Goal: Task Accomplishment & Management: Complete application form

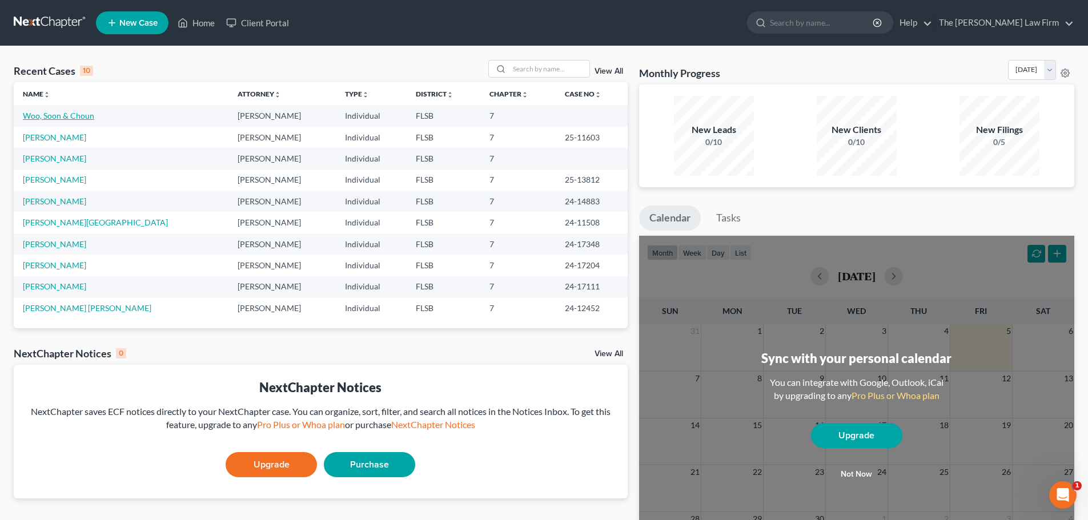
click at [54, 114] on link "Woo, Soon & Choun" at bounding box center [58, 116] width 71 height 10
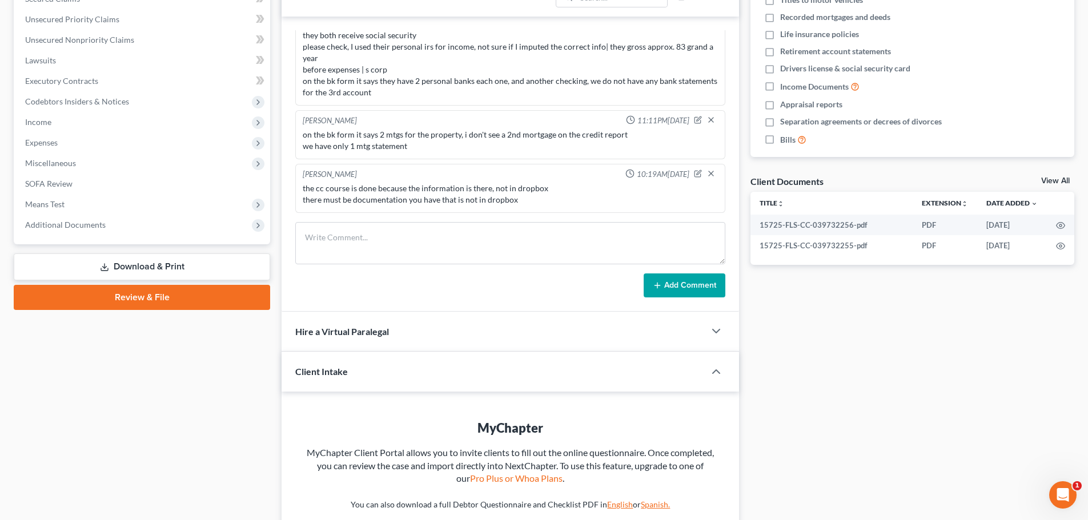
scroll to position [310, 0]
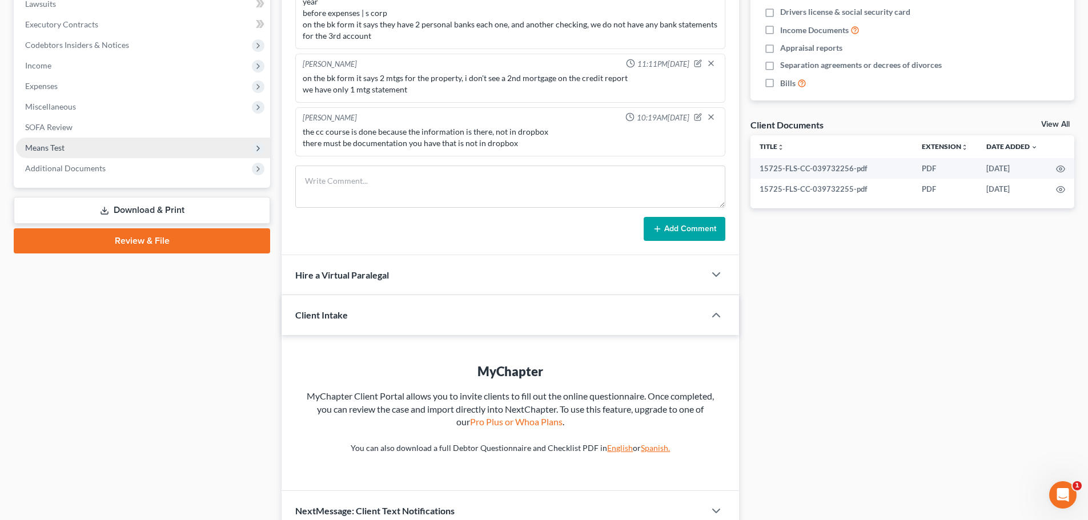
click at [54, 149] on span "Means Test" at bounding box center [44, 148] width 39 height 10
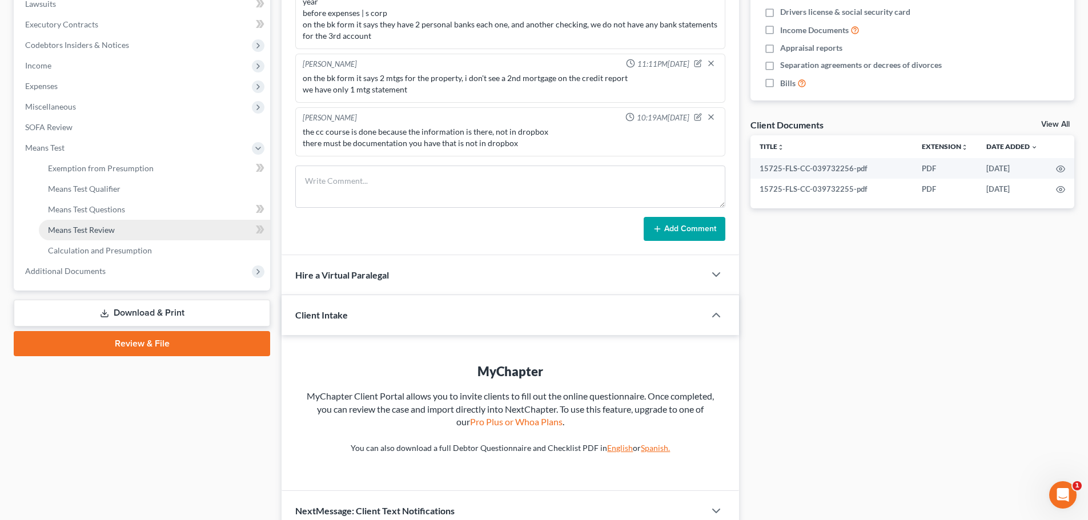
click at [100, 229] on span "Means Test Review" at bounding box center [81, 230] width 67 height 10
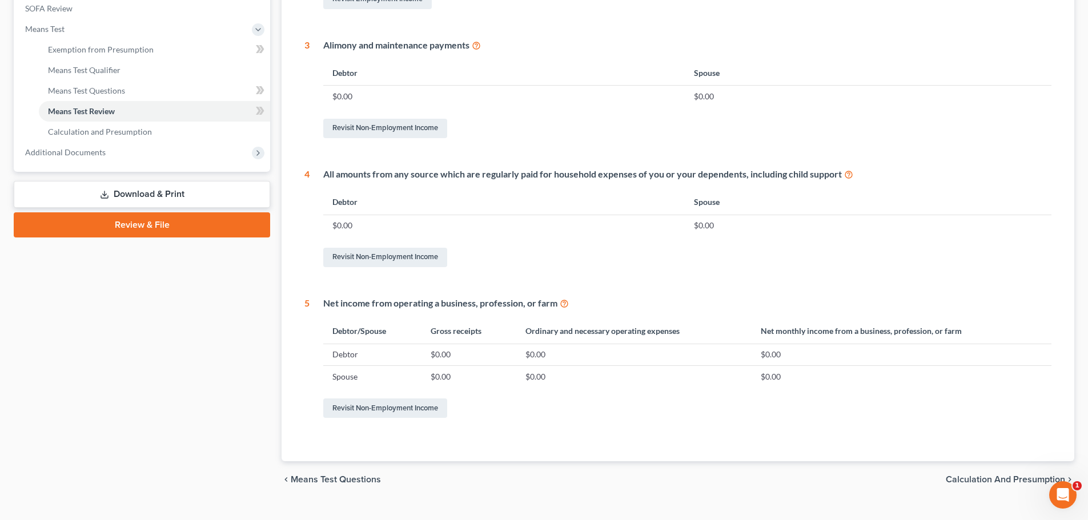
scroll to position [450, 0]
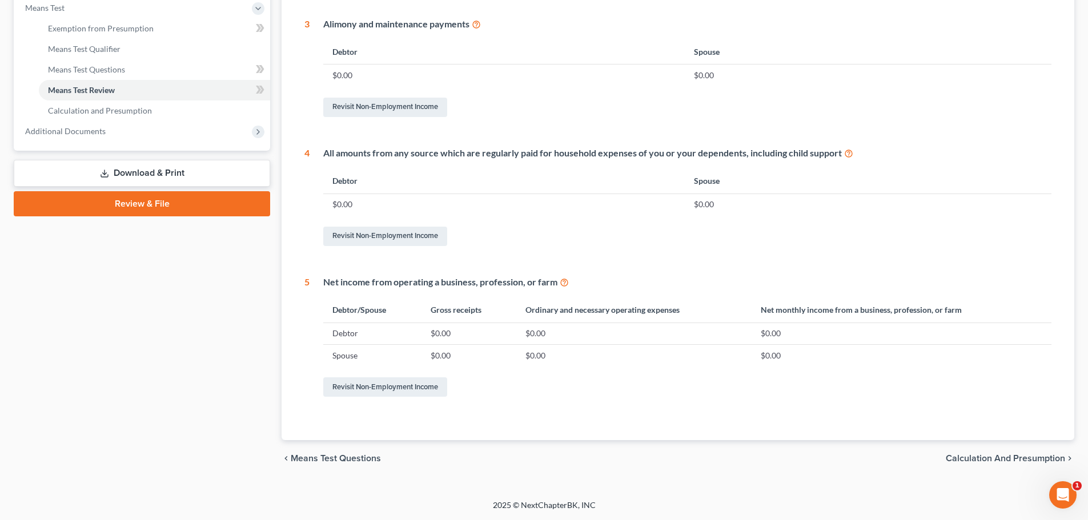
click at [1023, 460] on span "Calculation and Presumption" at bounding box center [1004, 458] width 119 height 9
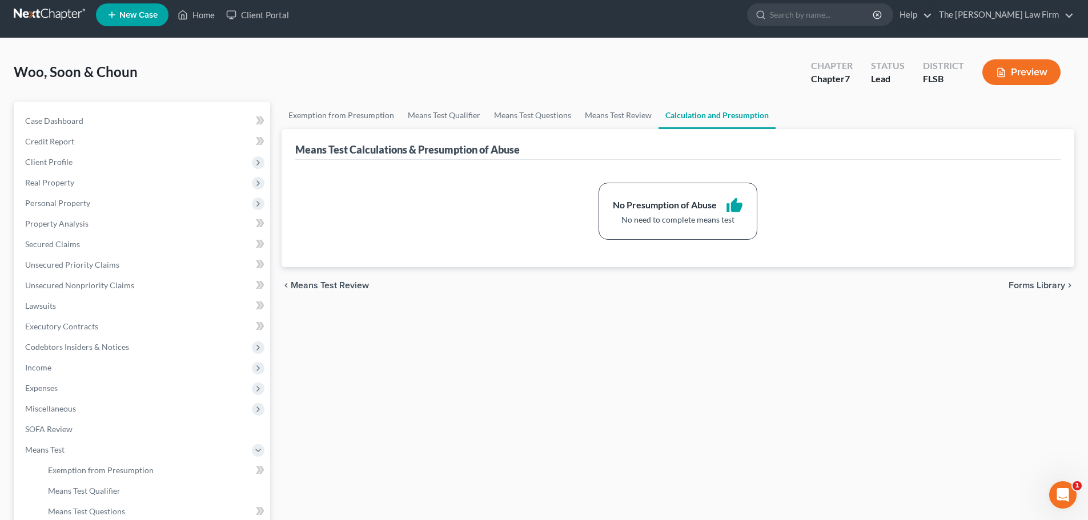
scroll to position [7, 0]
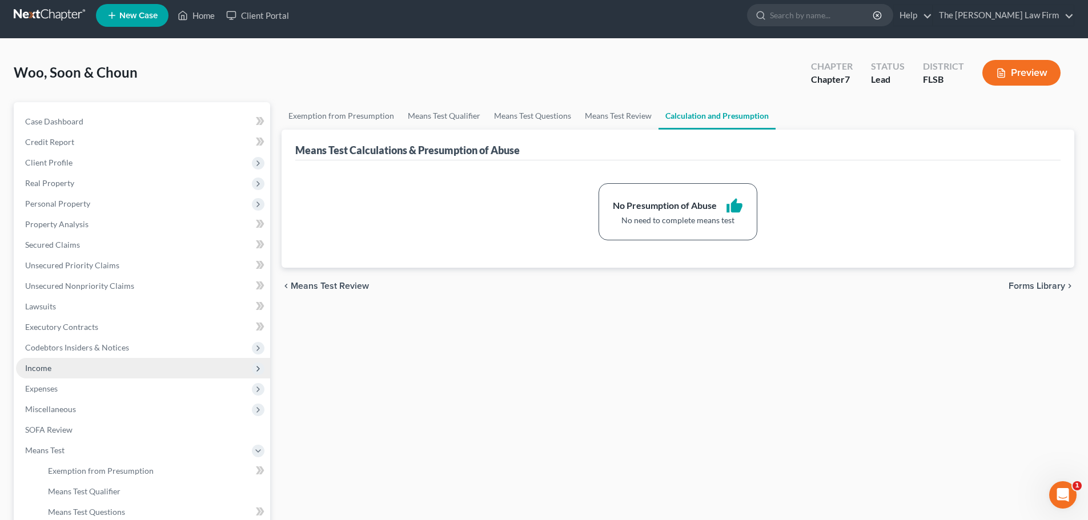
click at [47, 369] on span "Income" at bounding box center [38, 368] width 26 height 10
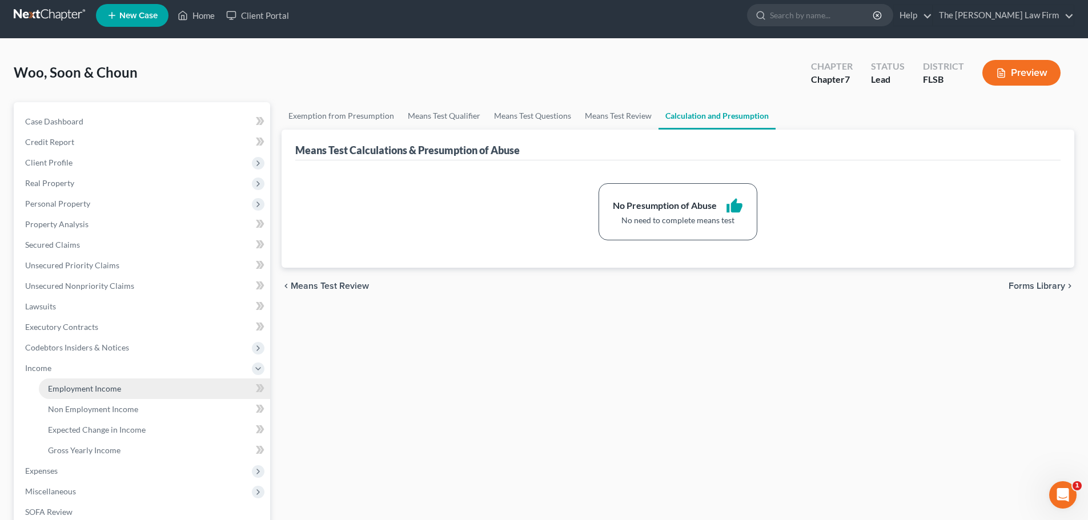
click at [93, 389] on span "Employment Income" at bounding box center [84, 389] width 73 height 10
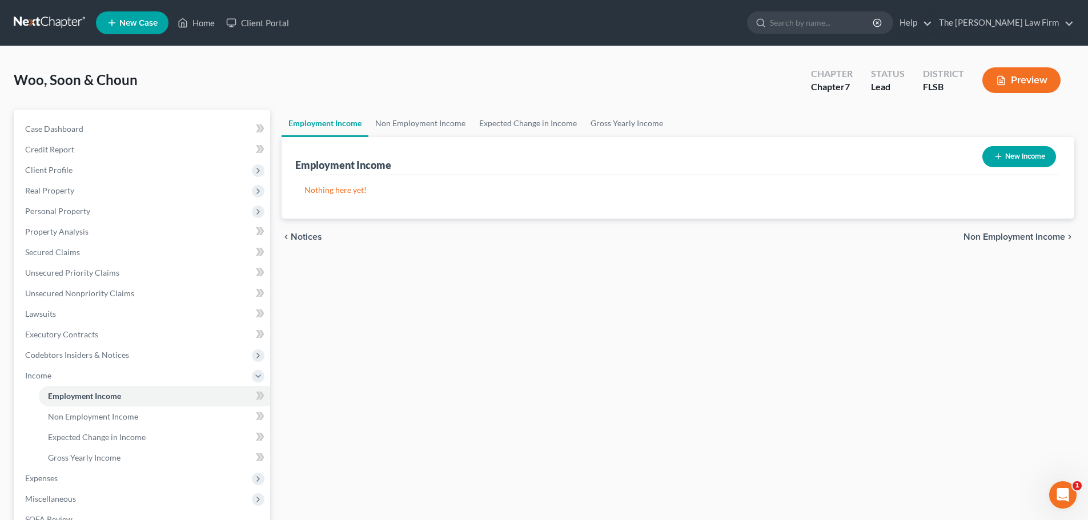
click at [1046, 238] on span "Non Employment Income" at bounding box center [1014, 236] width 102 height 9
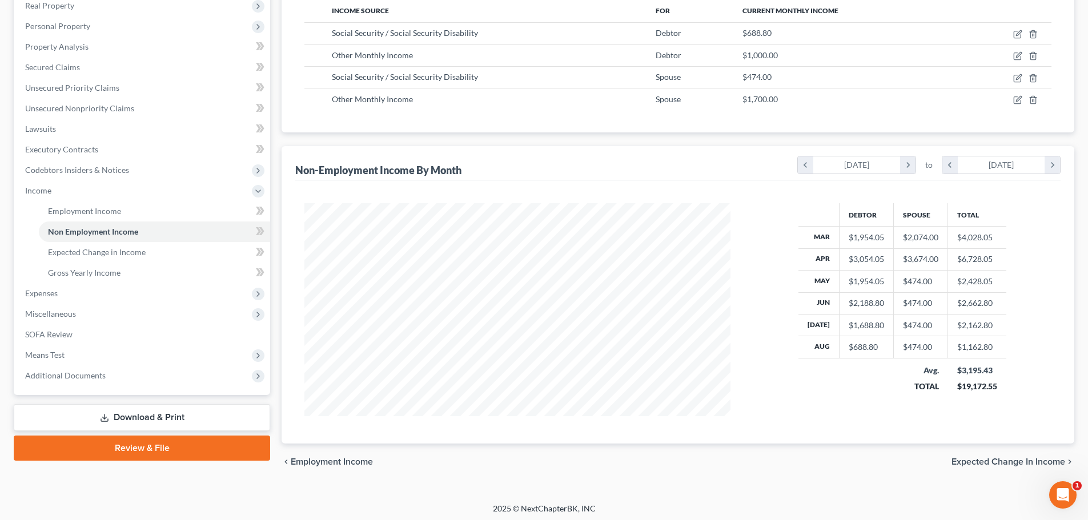
scroll to position [188, 0]
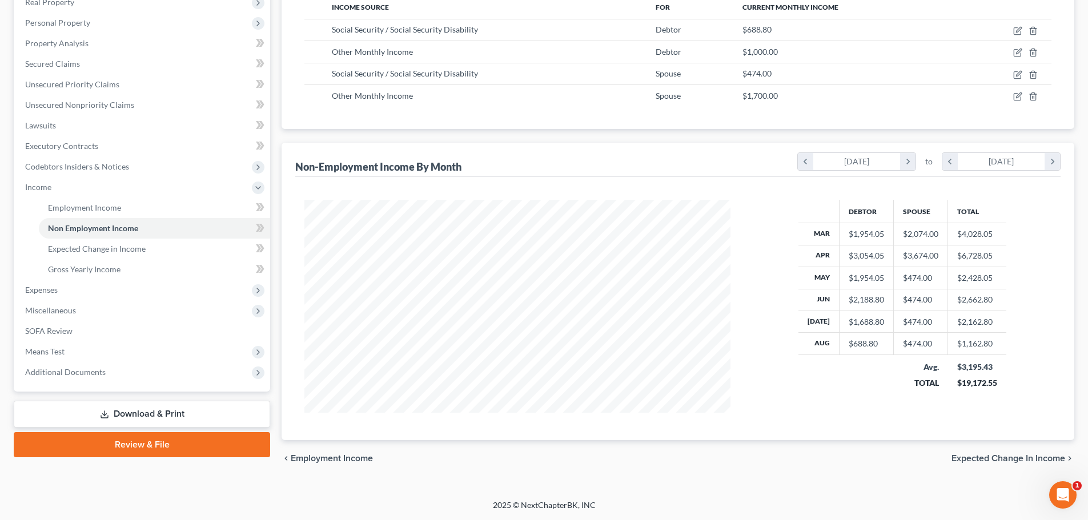
click at [1022, 460] on span "Expected Change in Income" at bounding box center [1008, 458] width 114 height 9
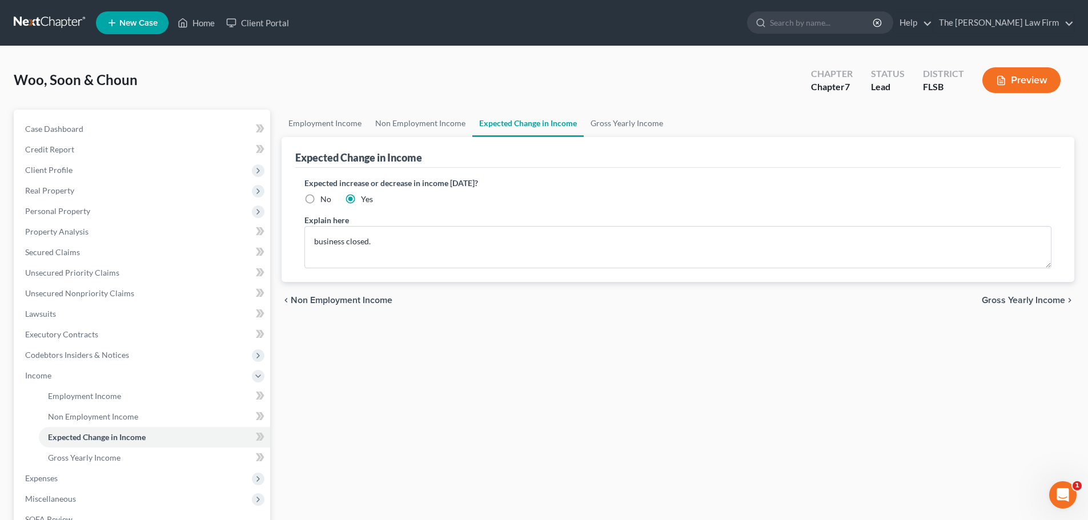
click at [320, 201] on label "No" at bounding box center [325, 199] width 11 height 11
click at [325, 201] on input "No" at bounding box center [328, 197] width 7 height 7
radio input "true"
drag, startPoint x: 384, startPoint y: 241, endPoint x: 191, endPoint y: 244, distance: 192.4
click at [191, 244] on div "Petition Navigation Case Dashboard Payments Invoices Payments Payments Credit R…" at bounding box center [544, 378] width 1072 height 536
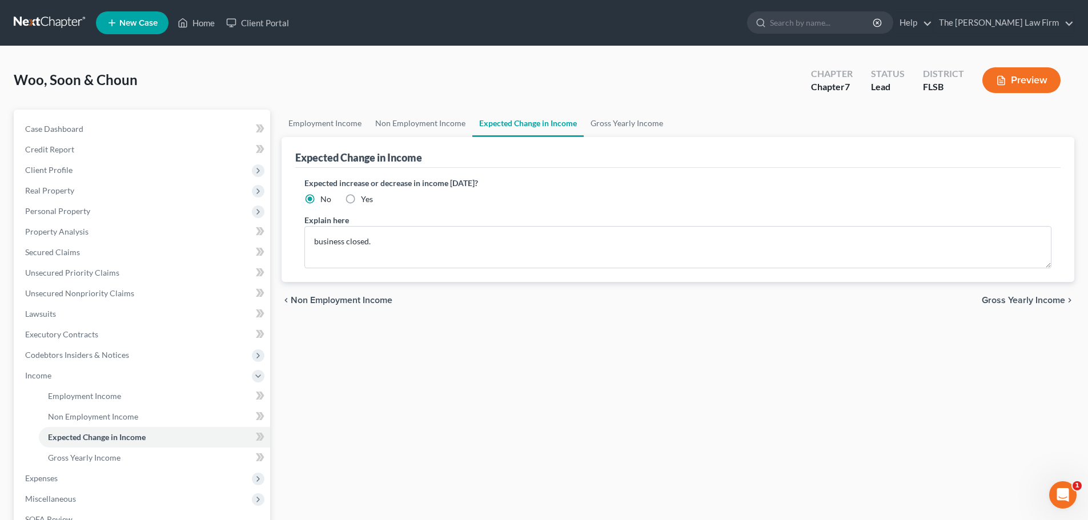
click at [361, 198] on label "Yes" at bounding box center [367, 199] width 12 height 11
click at [365, 198] on input "Yes" at bounding box center [368, 197] width 7 height 7
radio input "true"
click at [414, 240] on textarea "business closed." at bounding box center [677, 247] width 747 height 42
click at [1047, 299] on span "Gross Yearly Income" at bounding box center [1022, 300] width 83 height 9
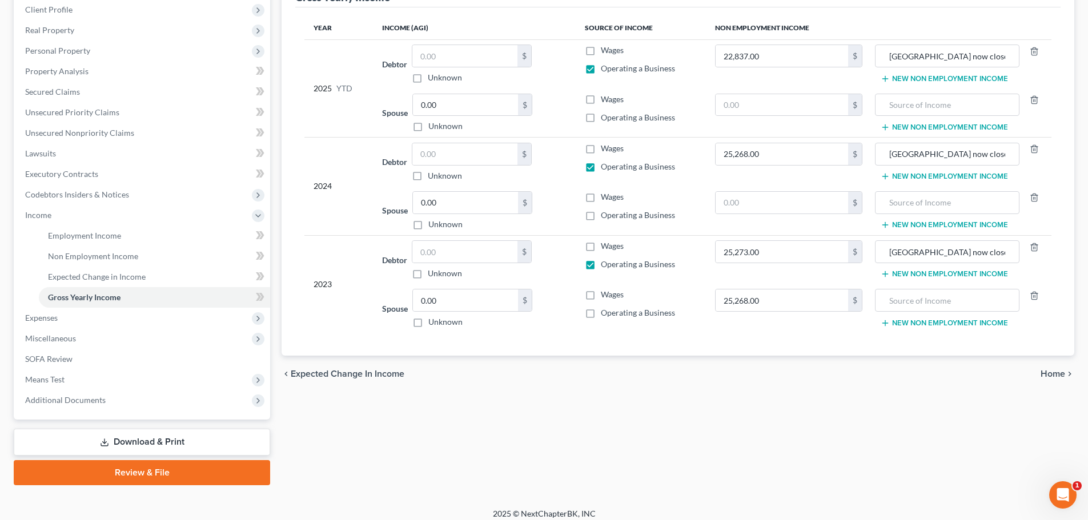
scroll to position [169, 0]
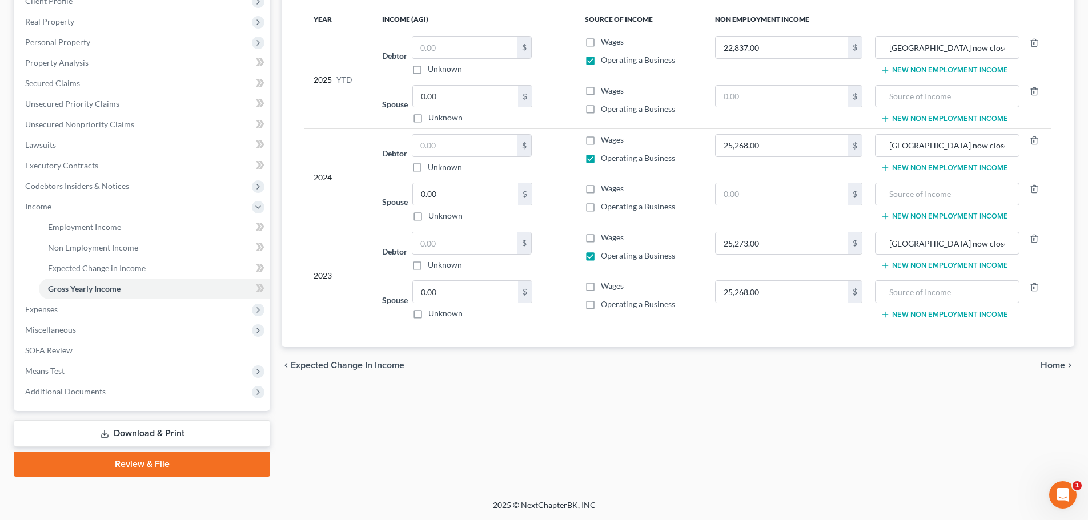
click at [1057, 366] on span "Home" at bounding box center [1052, 365] width 25 height 9
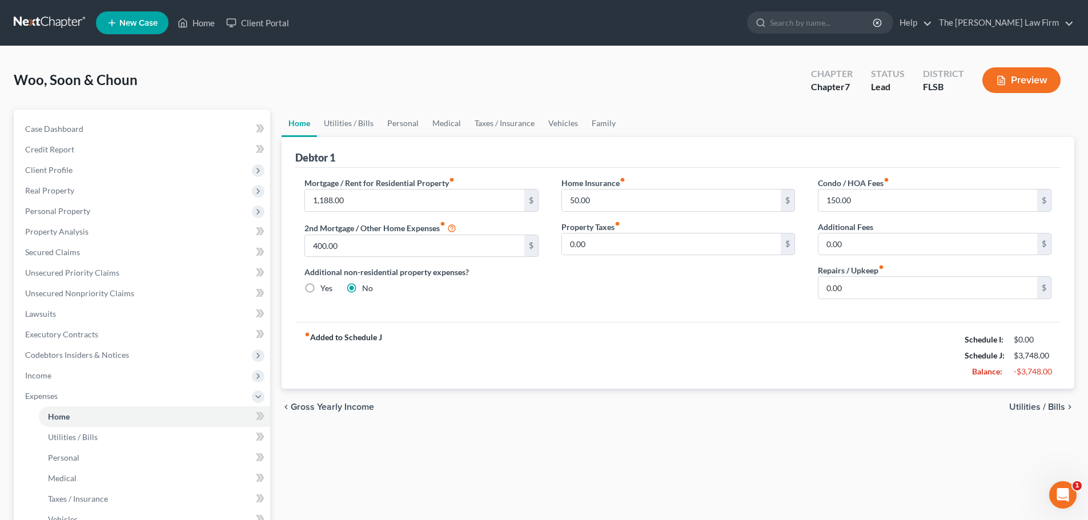
click at [1052, 404] on span "Utilities / Bills" at bounding box center [1037, 406] width 56 height 9
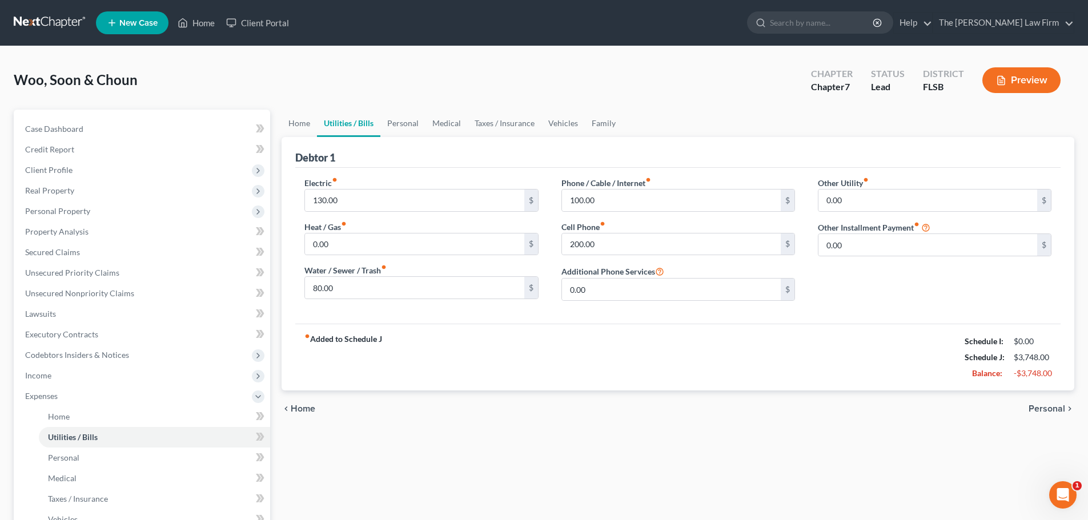
click at [1052, 404] on span "Personal" at bounding box center [1046, 408] width 37 height 9
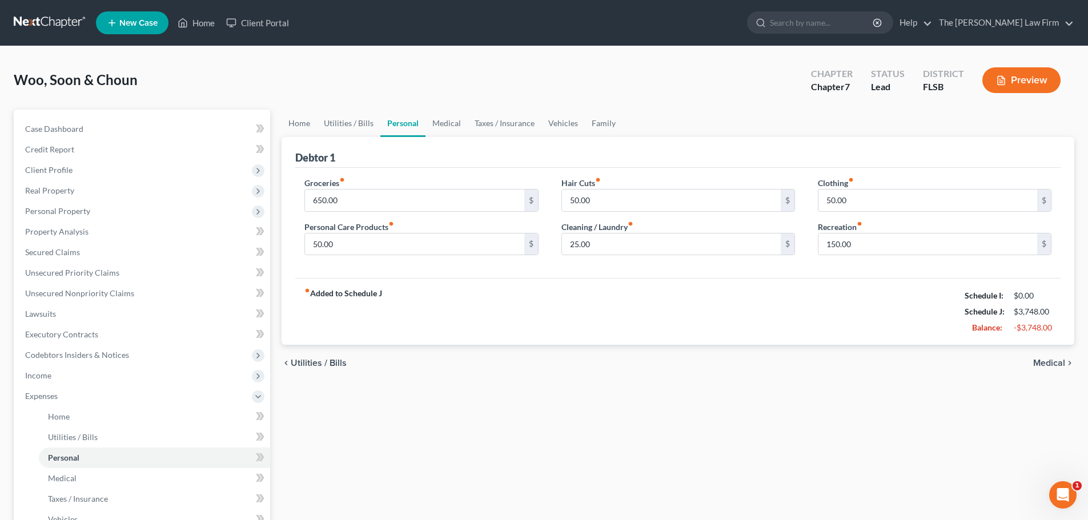
click at [1061, 365] on span "Medical" at bounding box center [1049, 363] width 32 height 9
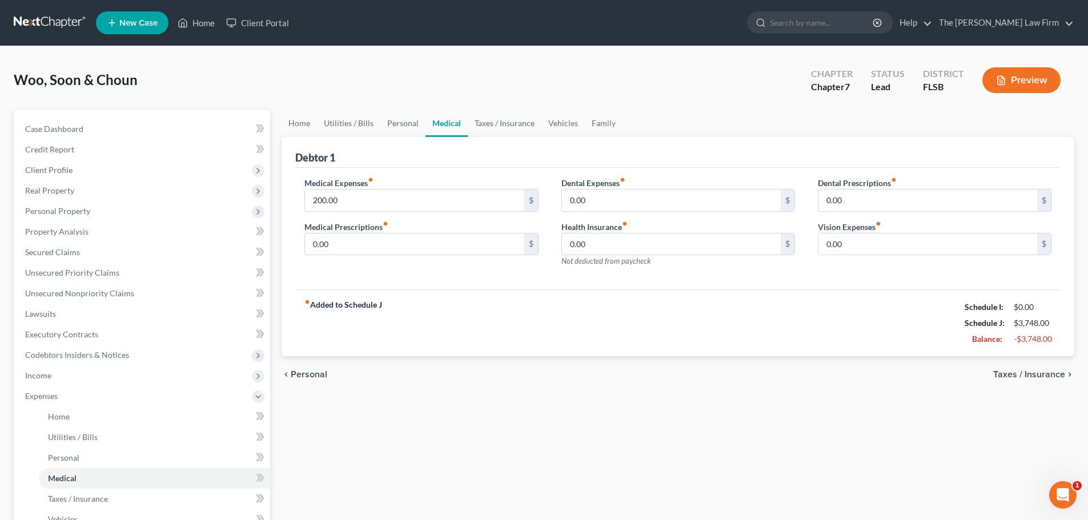
click at [1061, 365] on div "chevron_left Personal Taxes / Insurance chevron_right" at bounding box center [677, 374] width 792 height 37
click at [1032, 375] on span "Taxes / Insurance" at bounding box center [1029, 374] width 72 height 9
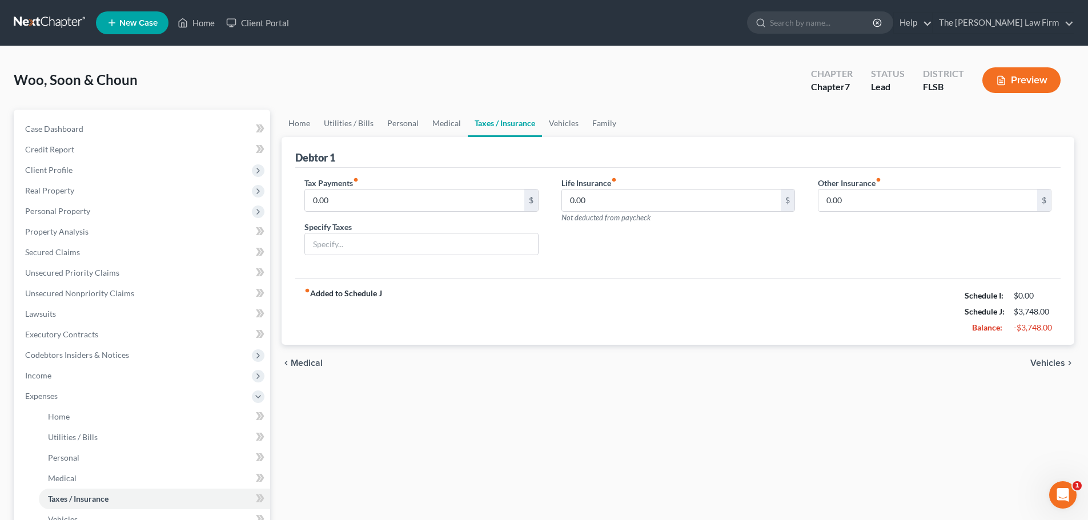
click at [1049, 363] on span "Vehicles" at bounding box center [1047, 363] width 35 height 9
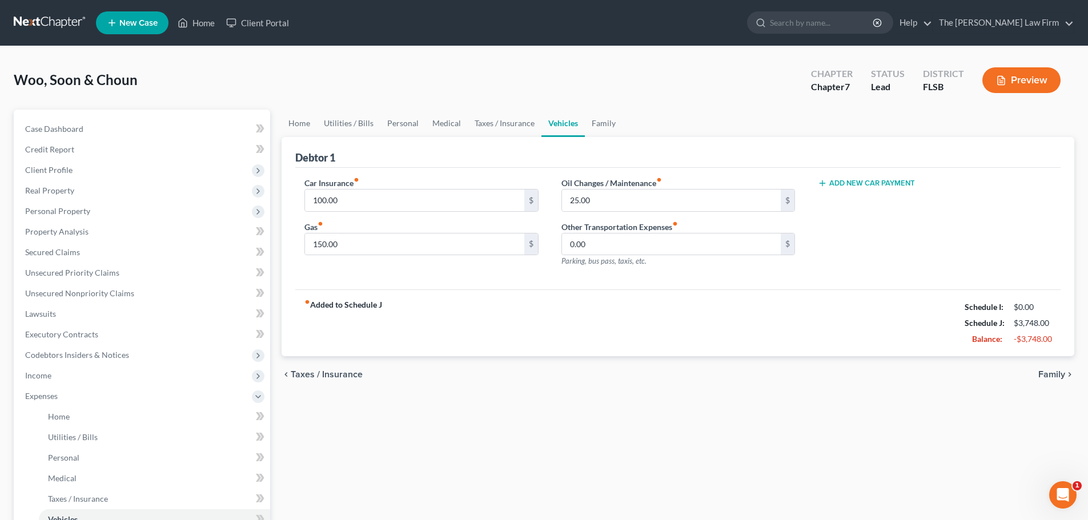
click at [1052, 373] on span "Family" at bounding box center [1051, 374] width 27 height 9
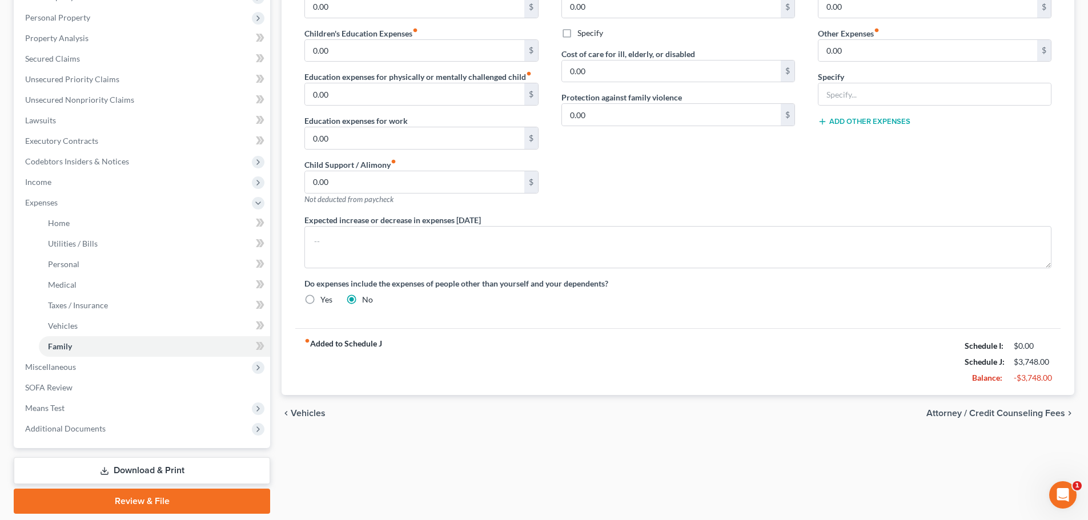
scroll to position [195, 0]
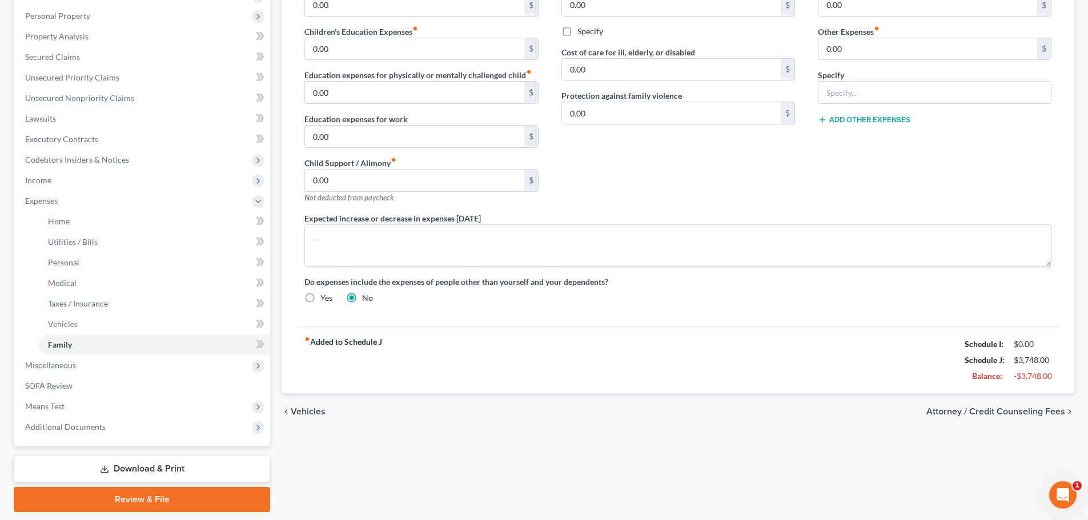
click at [1025, 409] on span "Attorney / Credit Counseling Fees" at bounding box center [995, 411] width 139 height 9
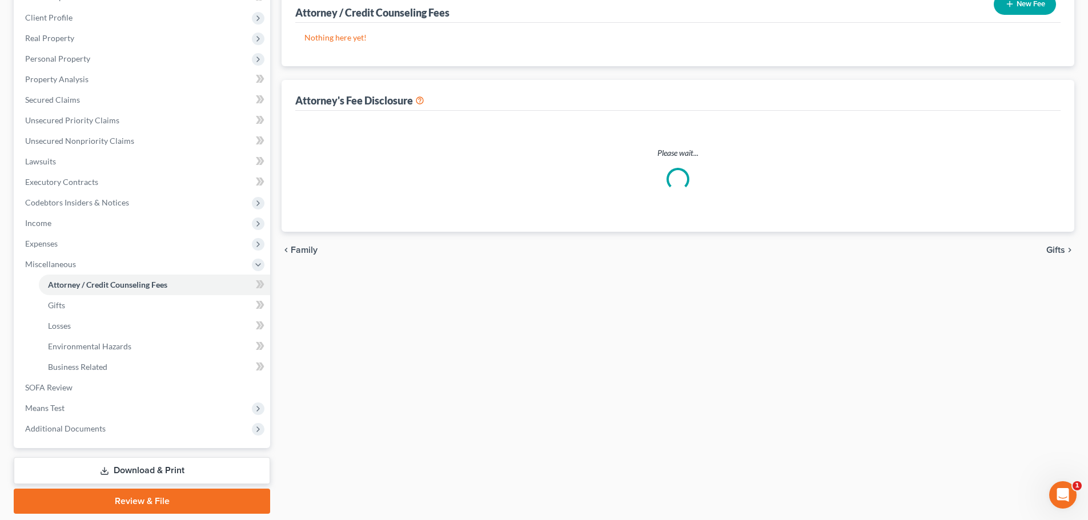
scroll to position [36, 0]
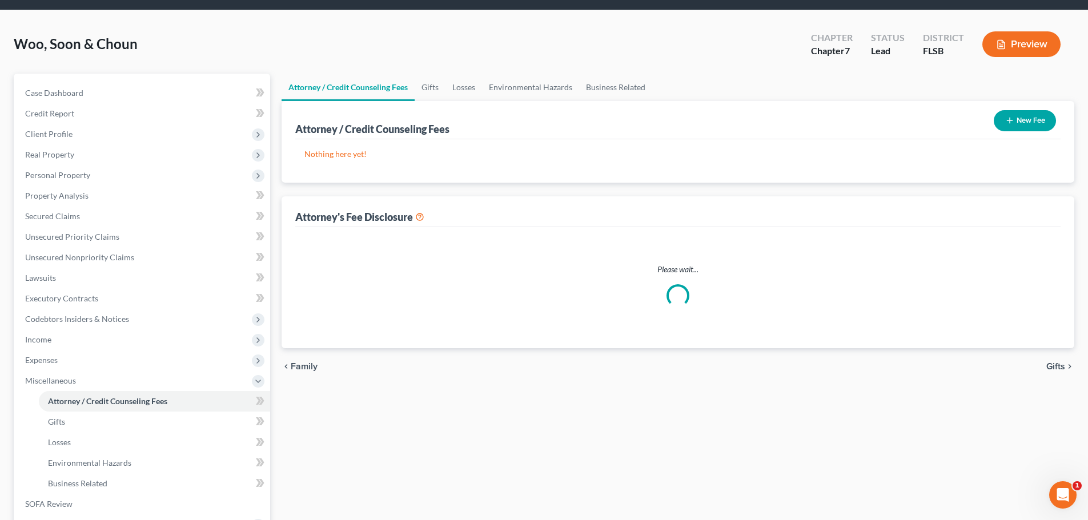
select select "0"
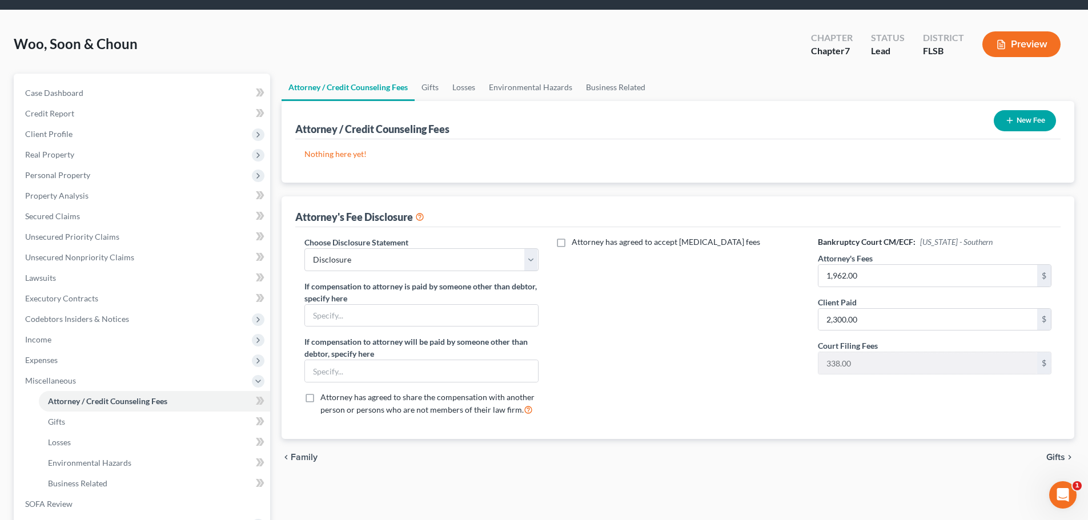
scroll to position [0, 0]
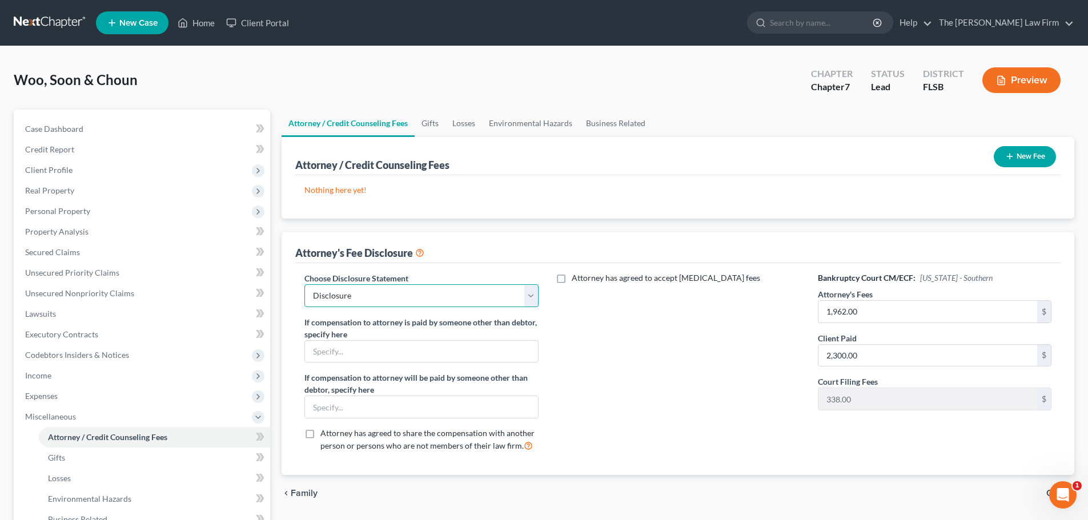
click at [528, 294] on select "Select Disclosure" at bounding box center [420, 295] width 233 height 23
click at [304, 284] on select "Select Disclosure" at bounding box center [420, 295] width 233 height 23
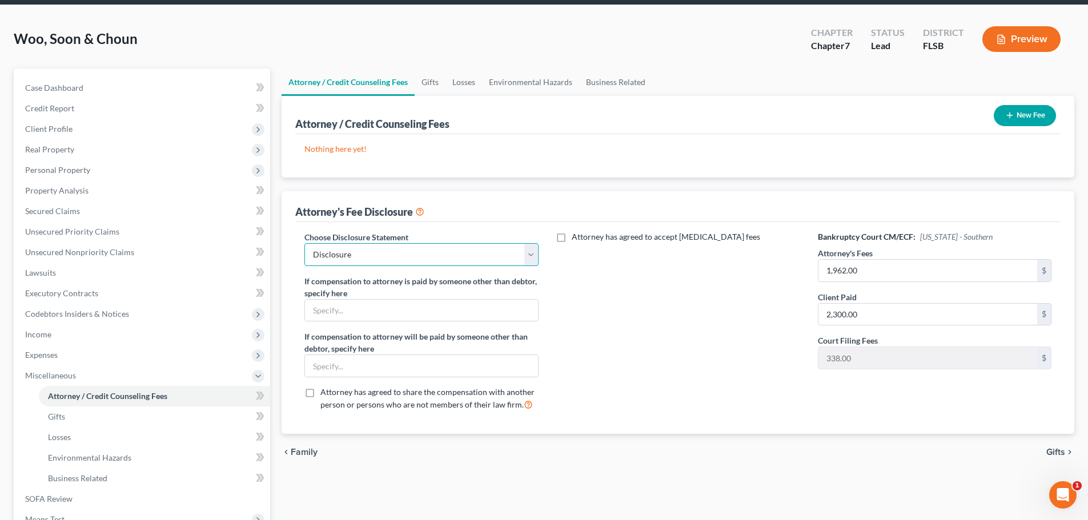
scroll to position [42, 0]
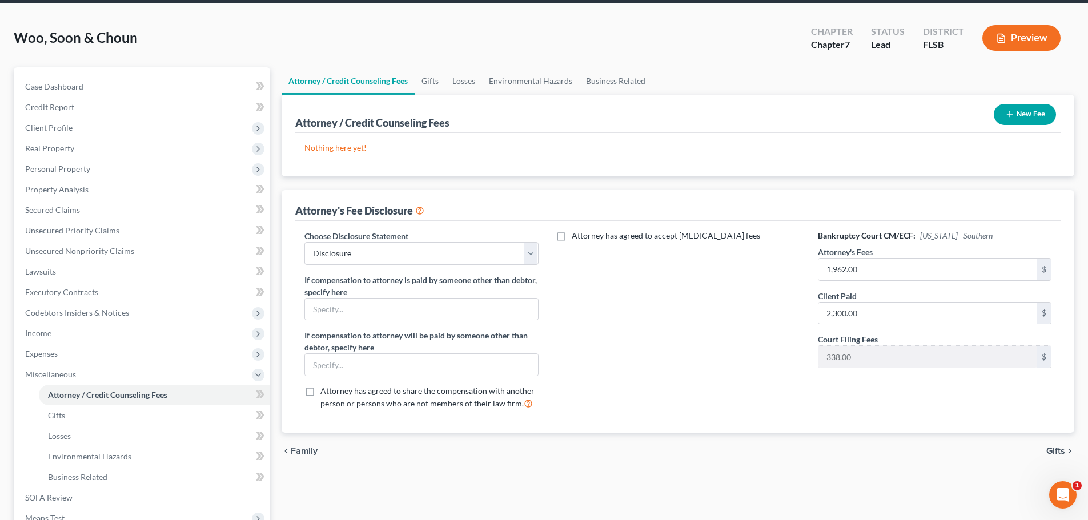
click at [1057, 454] on span "Gifts" at bounding box center [1055, 450] width 19 height 9
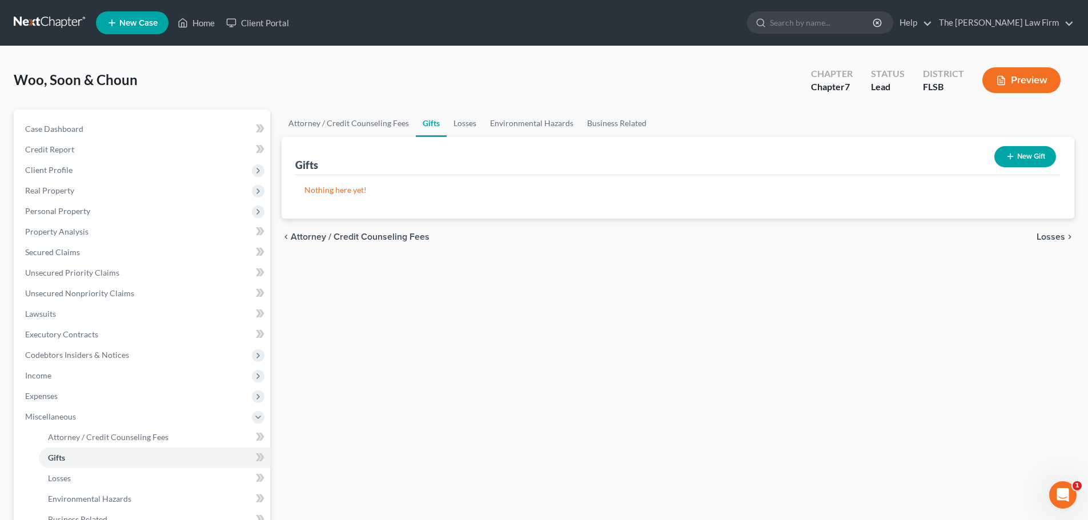
click at [1047, 235] on span "Losses" at bounding box center [1050, 236] width 29 height 9
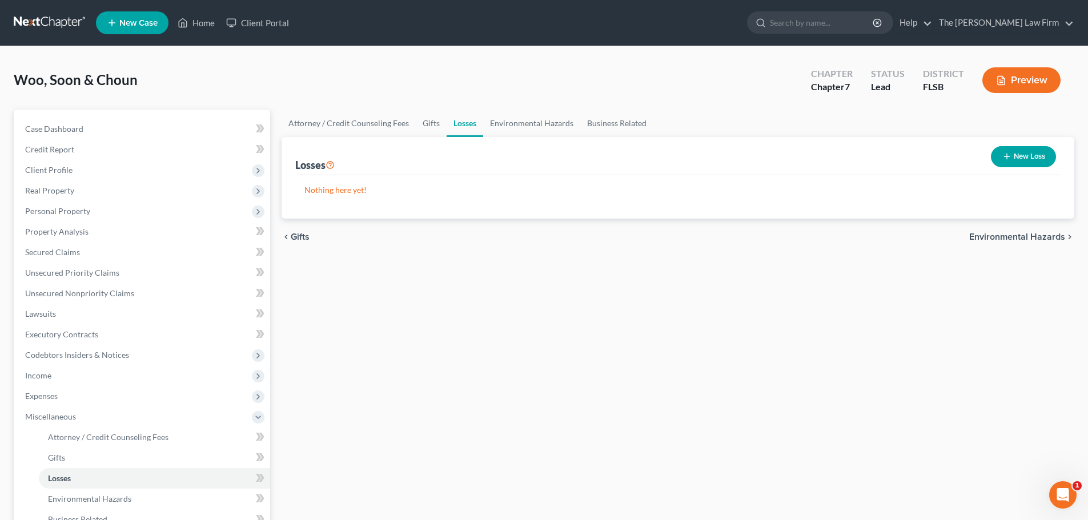
click at [1017, 239] on span "Environmental Hazards" at bounding box center [1017, 236] width 96 height 9
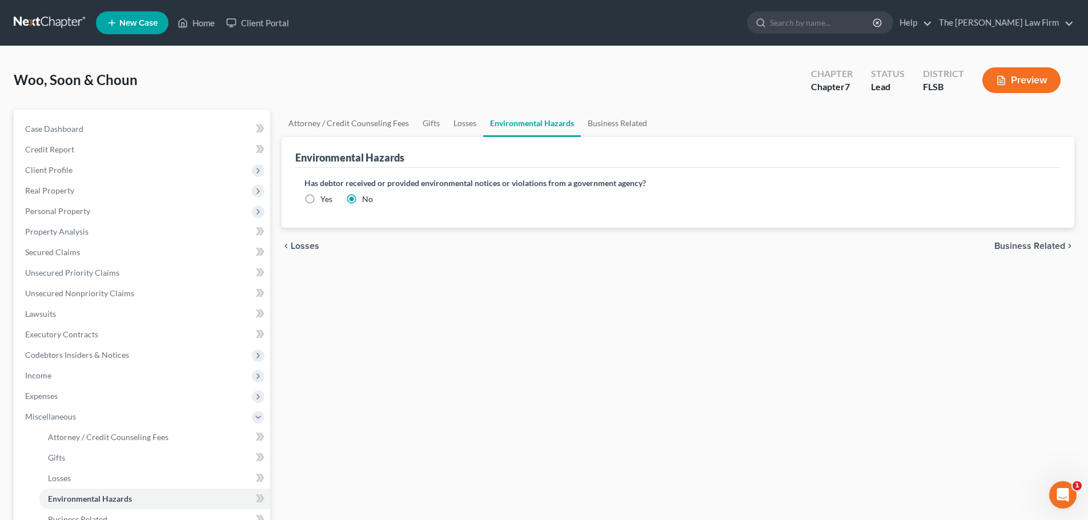
click at [1027, 247] on span "Business Related" at bounding box center [1029, 245] width 71 height 9
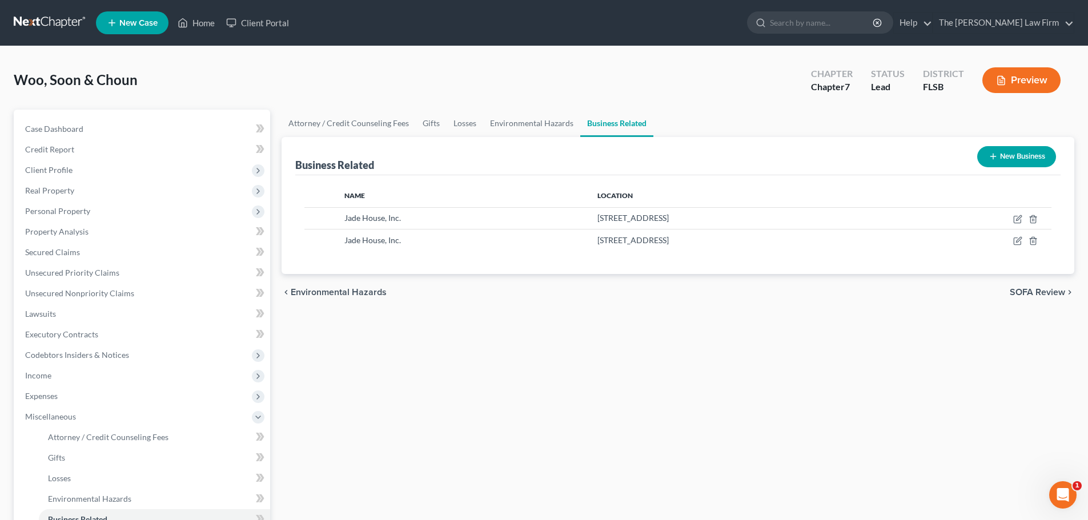
click at [1045, 295] on span "SOFA Review" at bounding box center [1036, 292] width 55 height 9
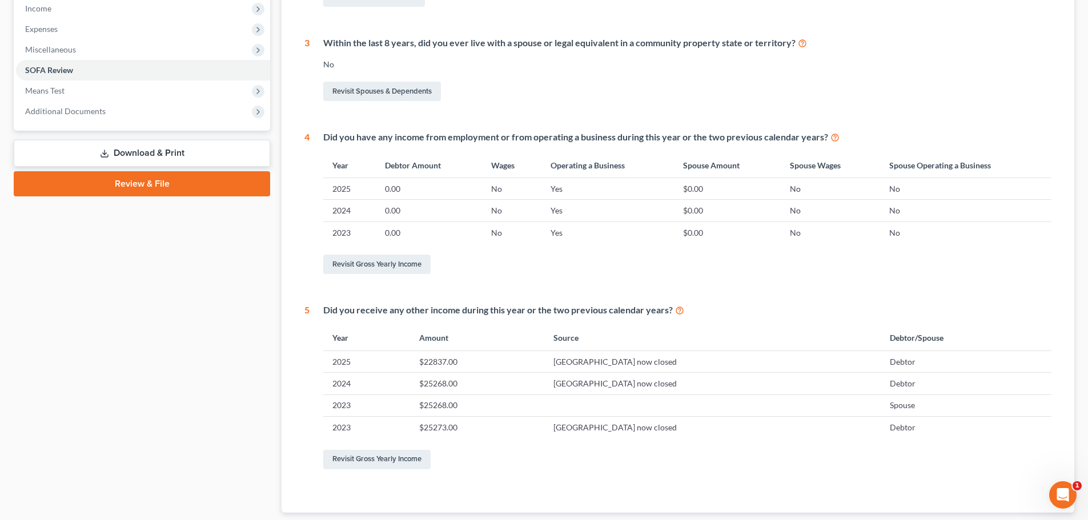
scroll to position [425, 0]
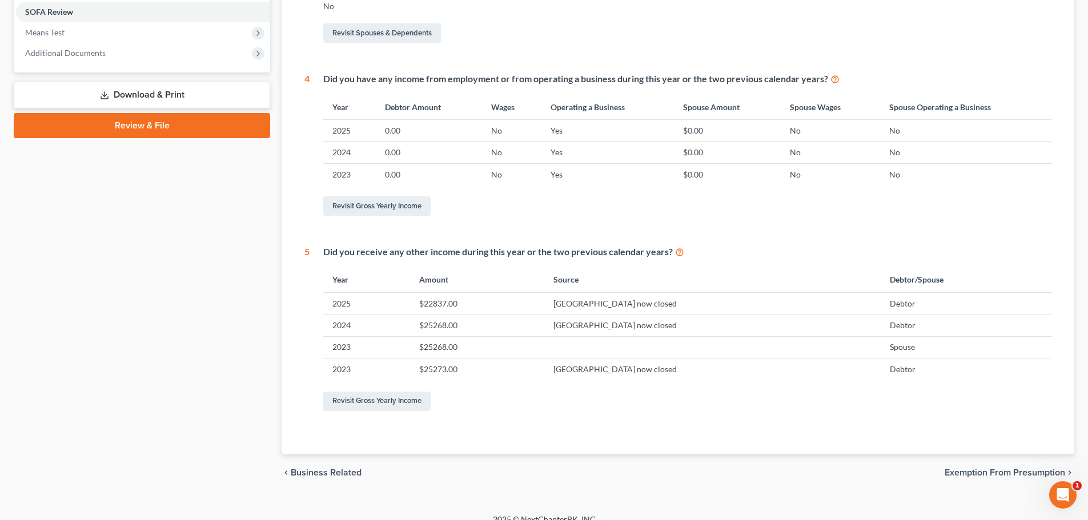
click at [1012, 472] on span "Exemption from Presumption" at bounding box center [1004, 472] width 120 height 9
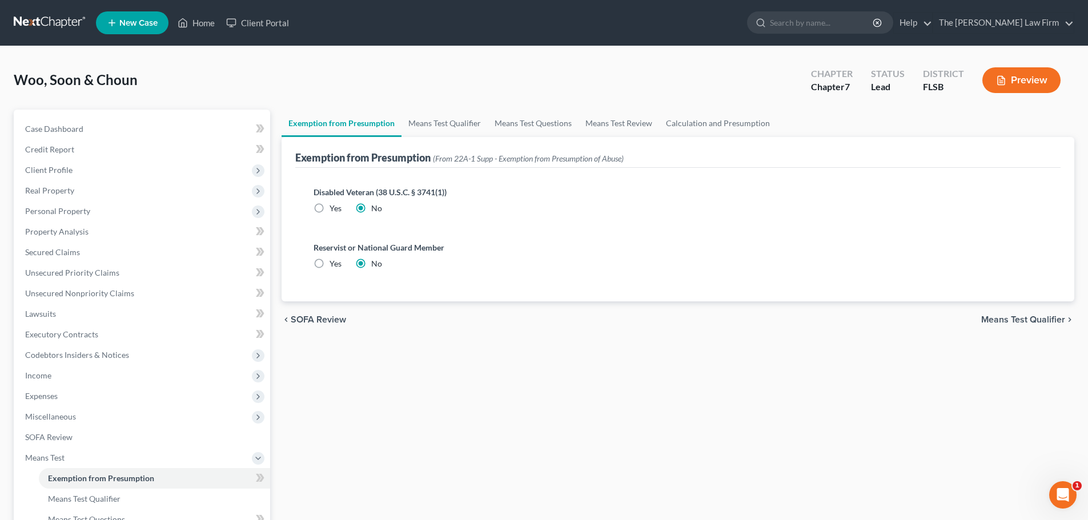
click at [1025, 323] on span "Means Test Qualifier" at bounding box center [1023, 319] width 84 height 9
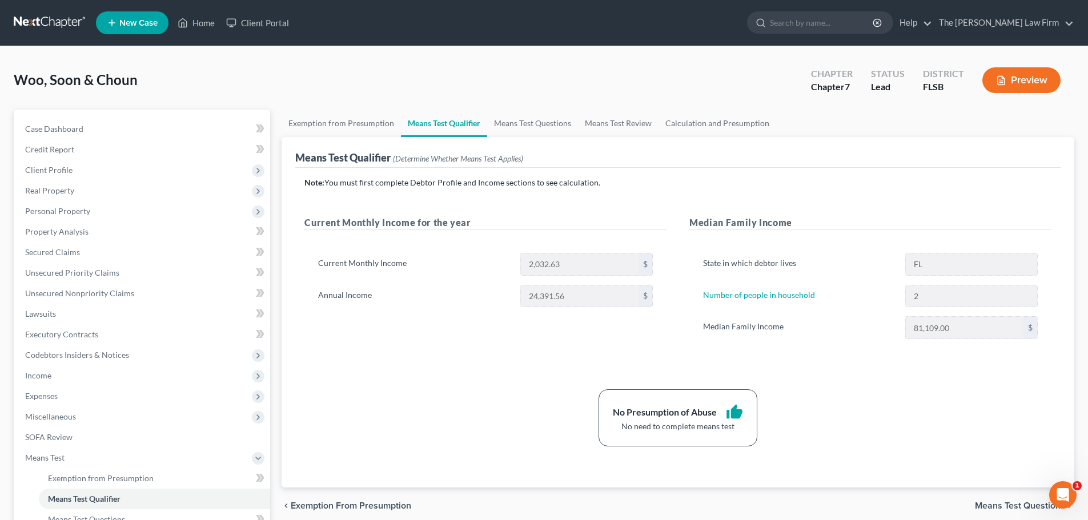
click at [1024, 507] on span "Means Test Questions" at bounding box center [1019, 505] width 90 height 9
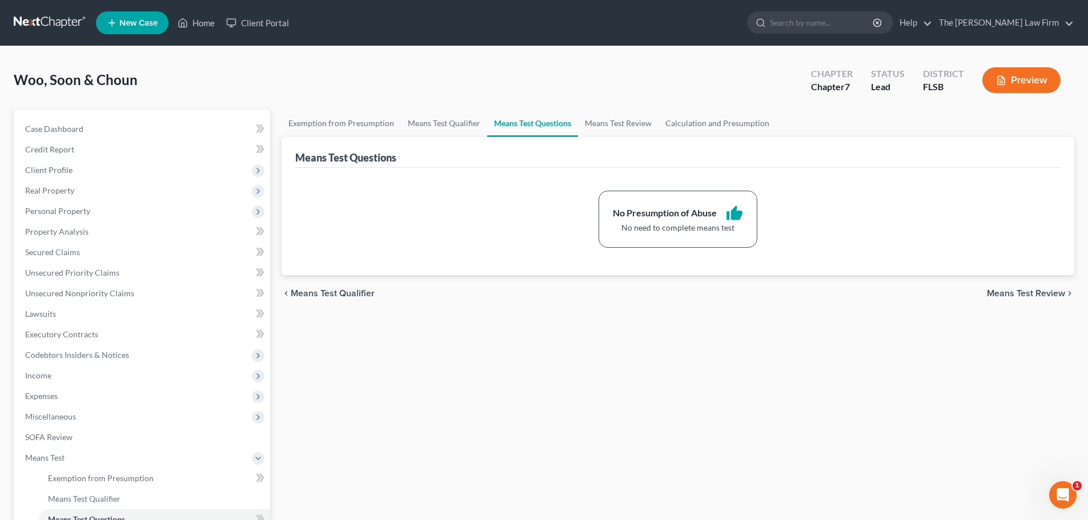
click at [1031, 295] on span "Means Test Review" at bounding box center [1025, 293] width 78 height 9
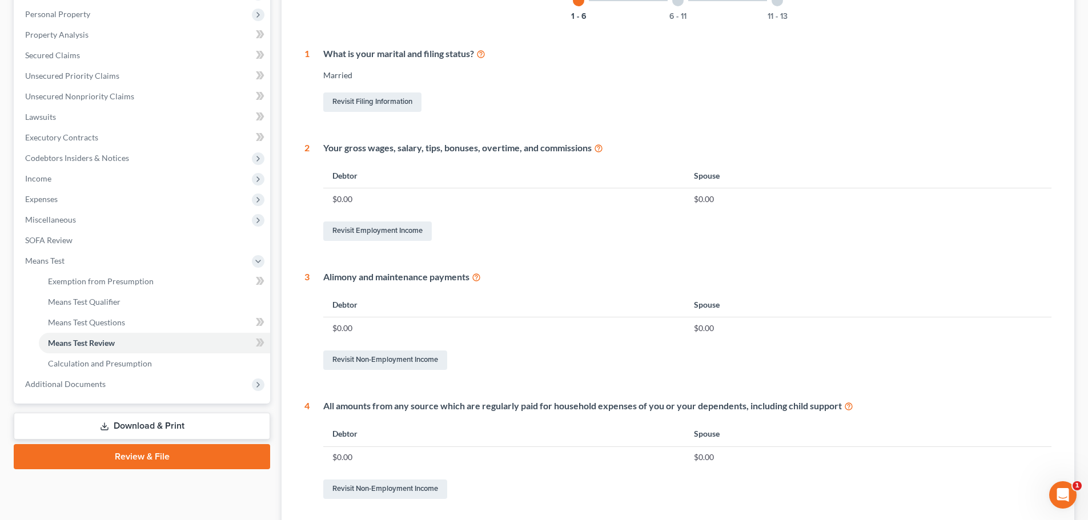
scroll to position [194, 0]
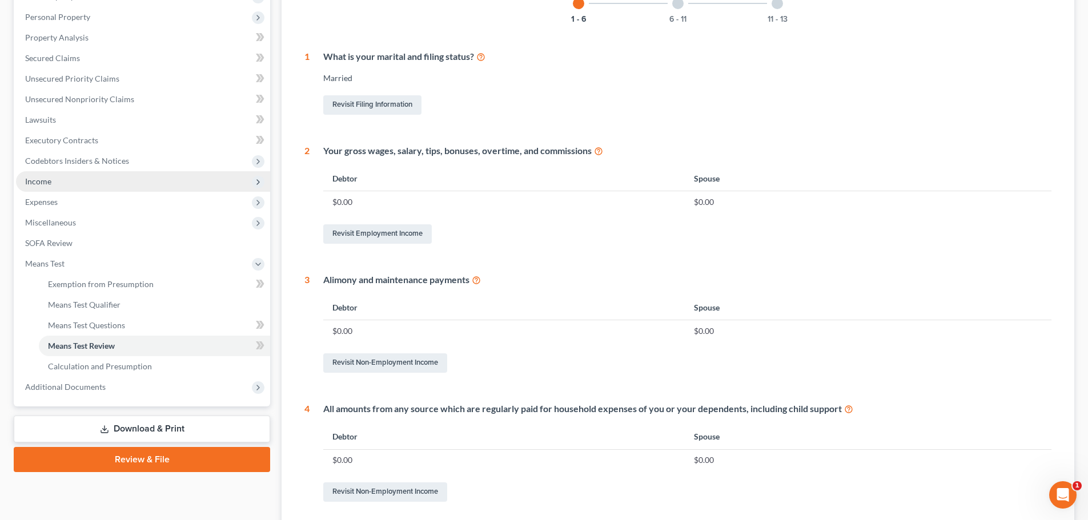
click at [88, 181] on span "Income" at bounding box center [143, 181] width 254 height 21
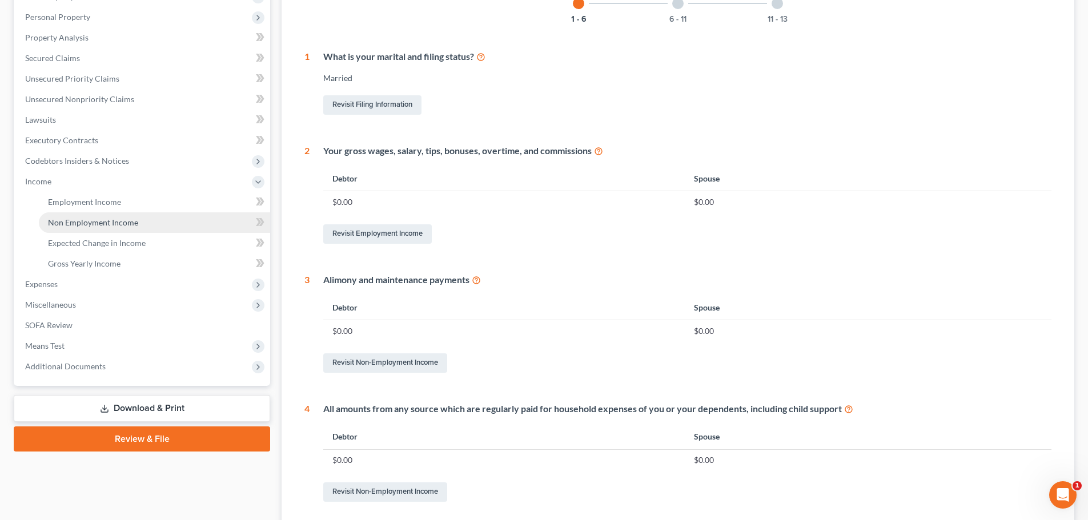
click at [124, 222] on span "Non Employment Income" at bounding box center [93, 223] width 90 height 10
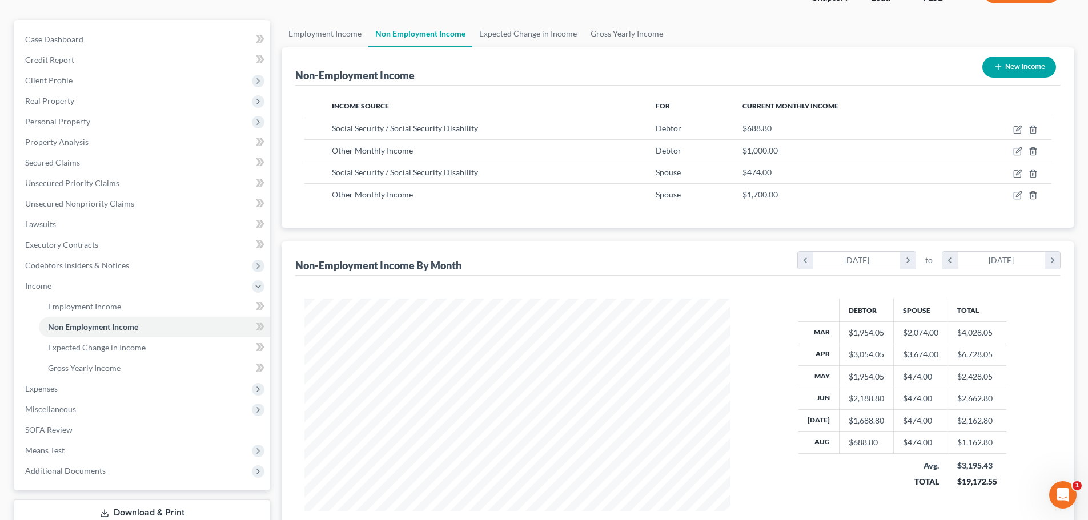
scroll to position [188, 0]
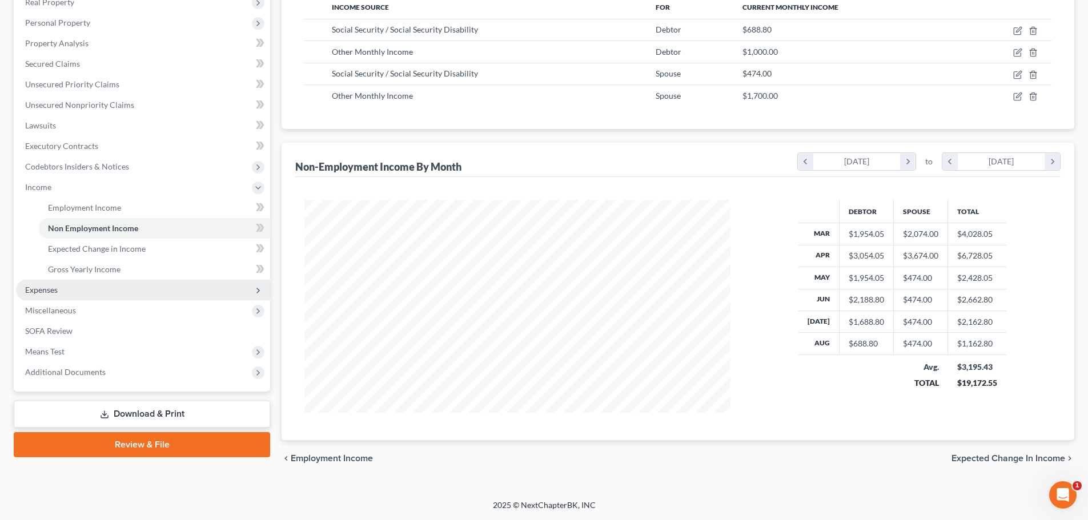
click at [78, 287] on span "Expenses" at bounding box center [143, 290] width 254 height 21
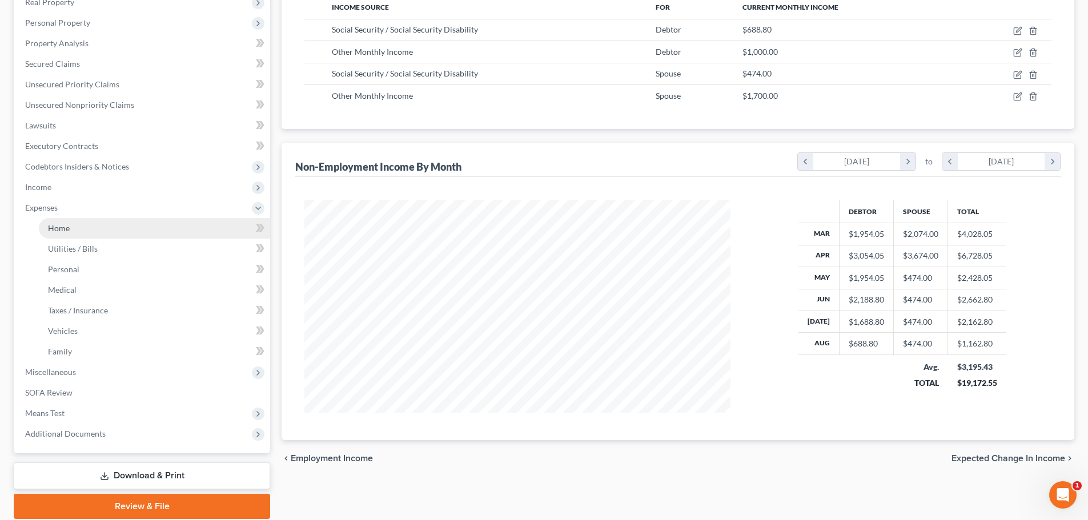
click at [61, 230] on span "Home" at bounding box center [59, 228] width 22 height 10
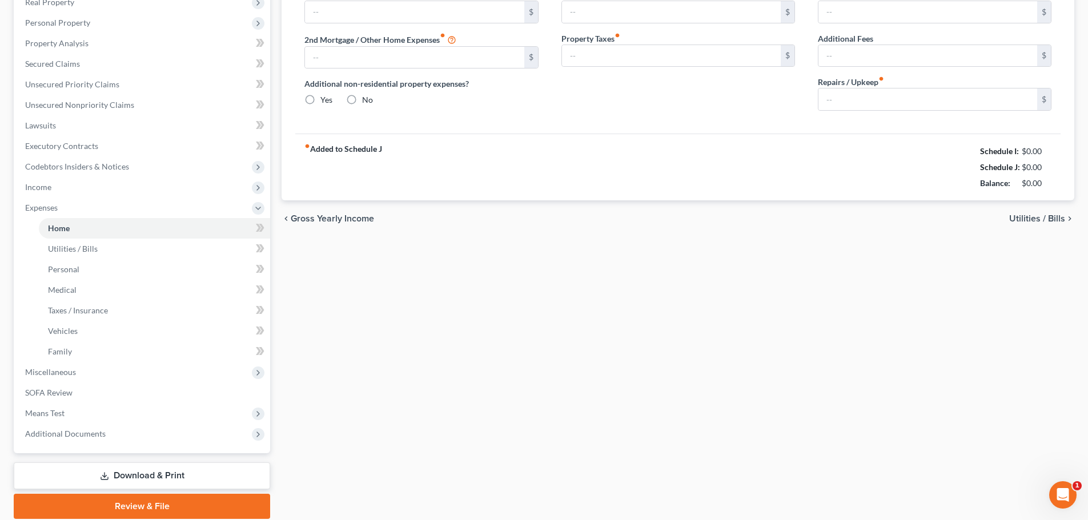
type input "1,188.00"
type input "400.00"
radio input "true"
type input "50.00"
type input "0.00"
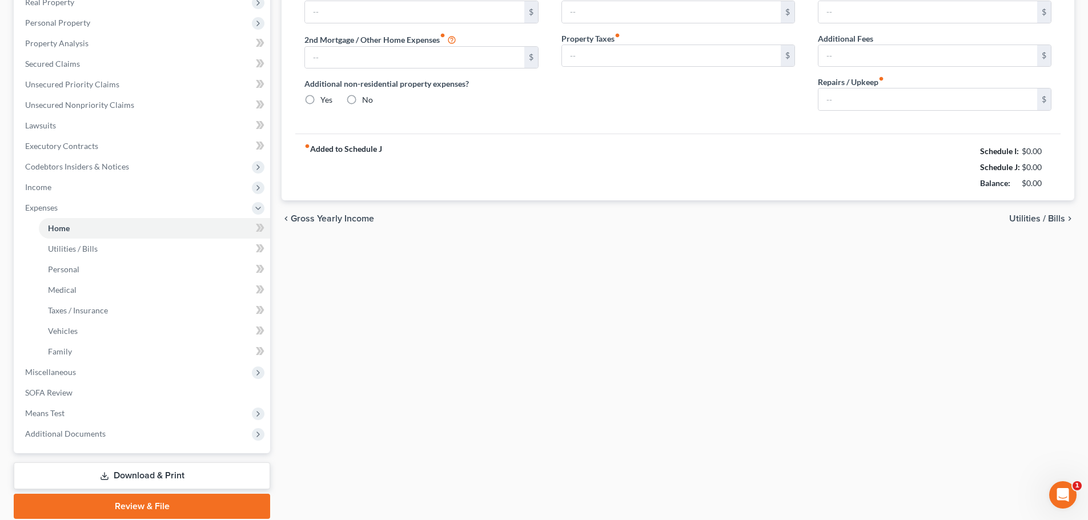
type input "150.00"
type input "0.00"
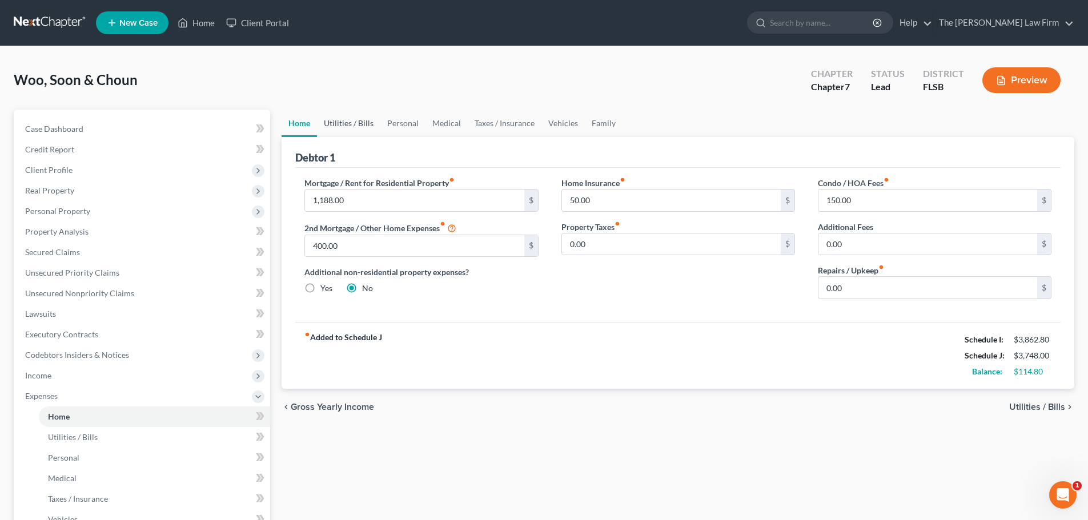
click at [341, 123] on link "Utilities / Bills" at bounding box center [348, 123] width 63 height 27
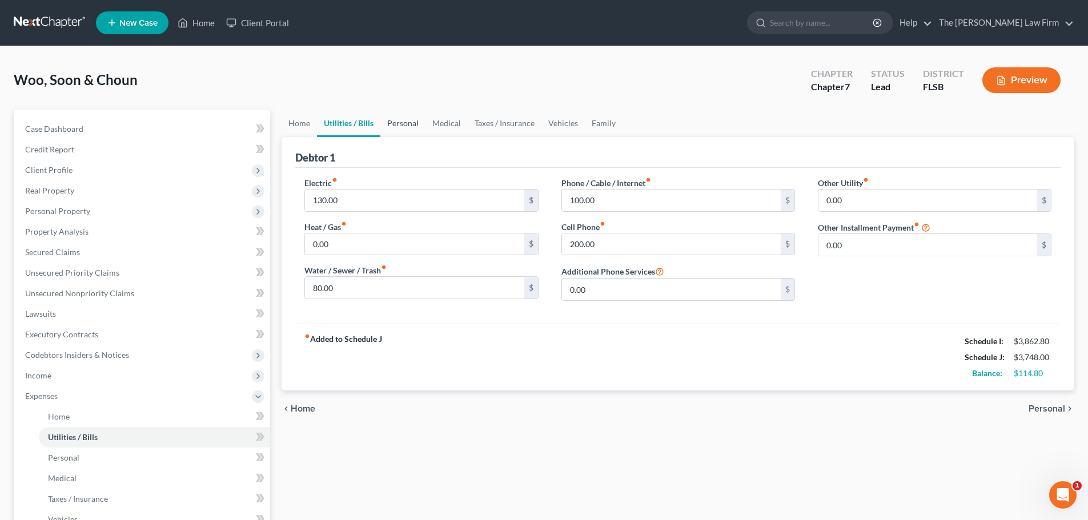
click at [401, 124] on link "Personal" at bounding box center [402, 123] width 45 height 27
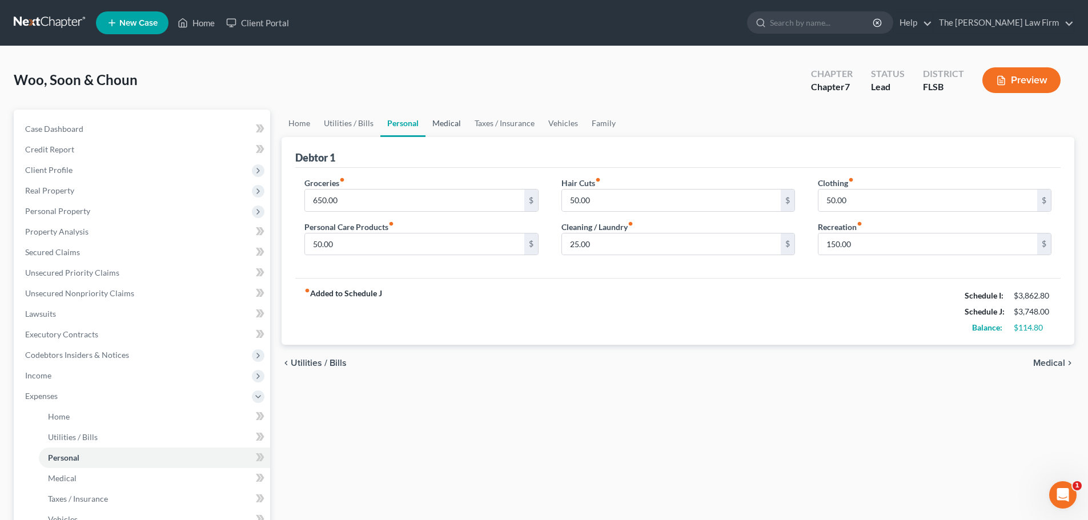
click at [445, 119] on link "Medical" at bounding box center [446, 123] width 42 height 27
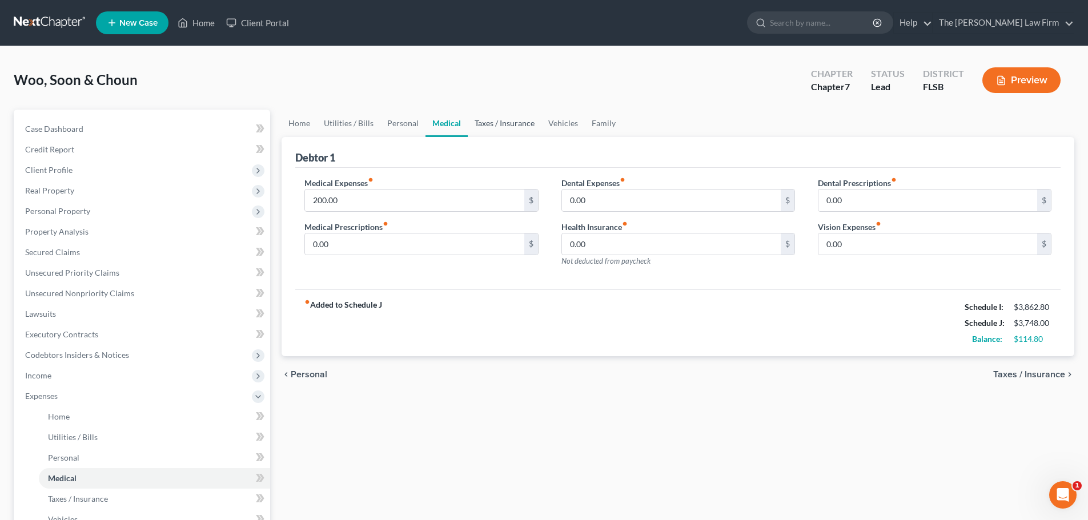
click at [512, 125] on link "Taxes / Insurance" at bounding box center [505, 123] width 74 height 27
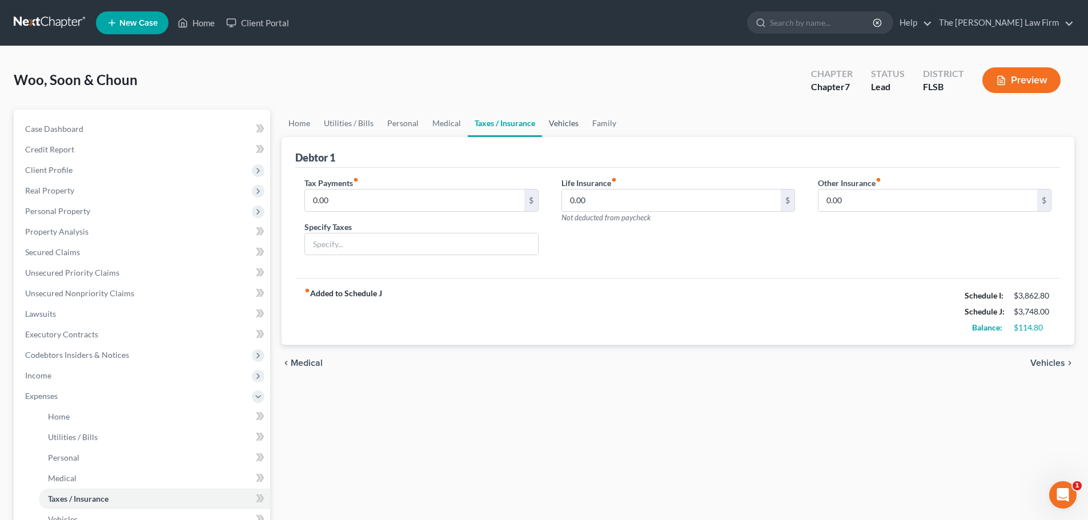
click at [547, 124] on link "Vehicles" at bounding box center [563, 123] width 43 height 27
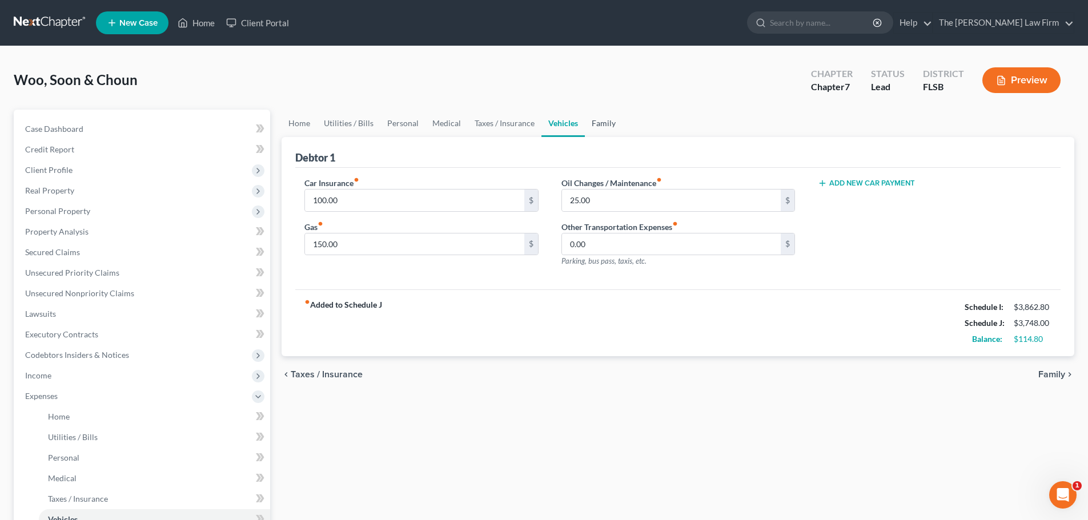
click at [605, 119] on link "Family" at bounding box center [604, 123] width 38 height 27
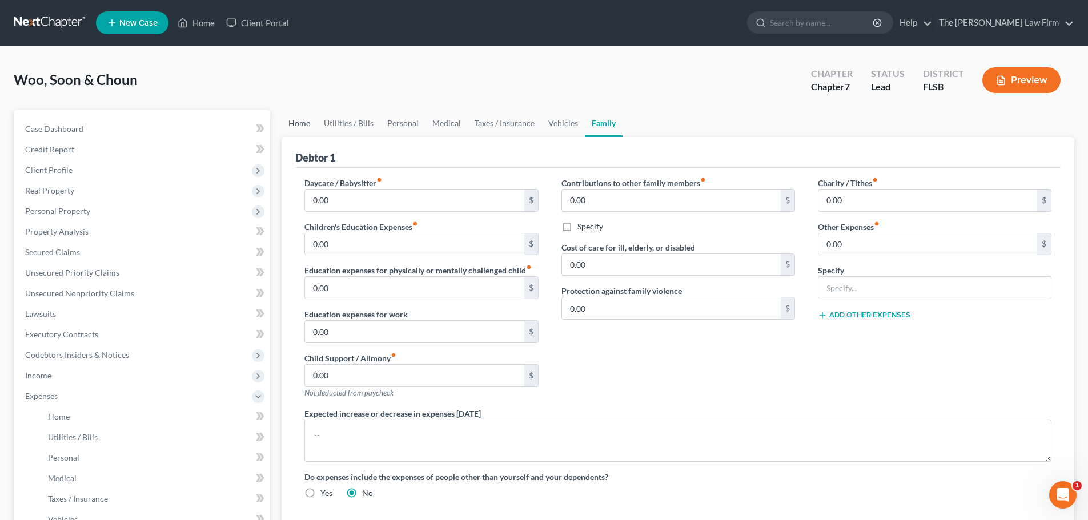
click at [300, 123] on link "Home" at bounding box center [298, 123] width 35 height 27
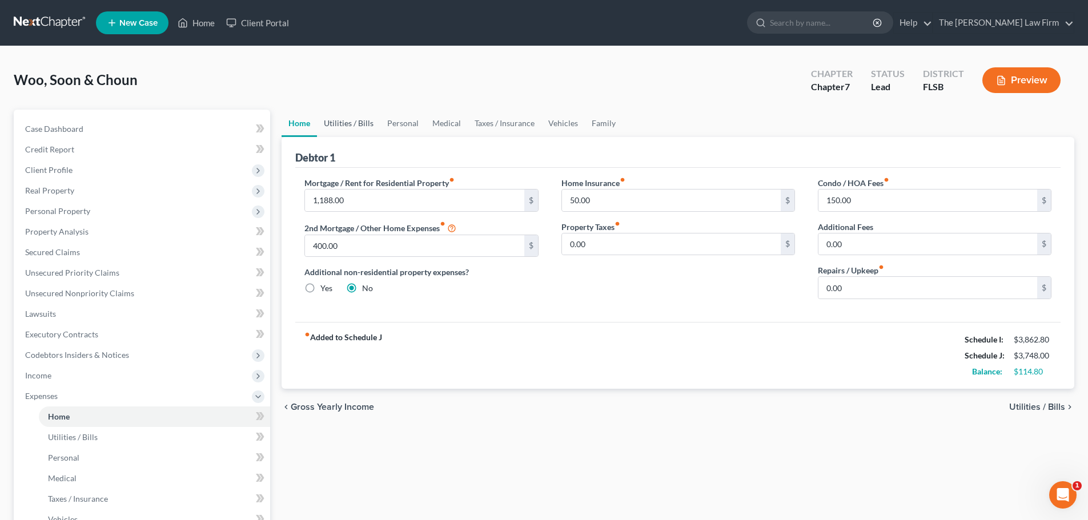
click at [347, 119] on link "Utilities / Bills" at bounding box center [348, 123] width 63 height 27
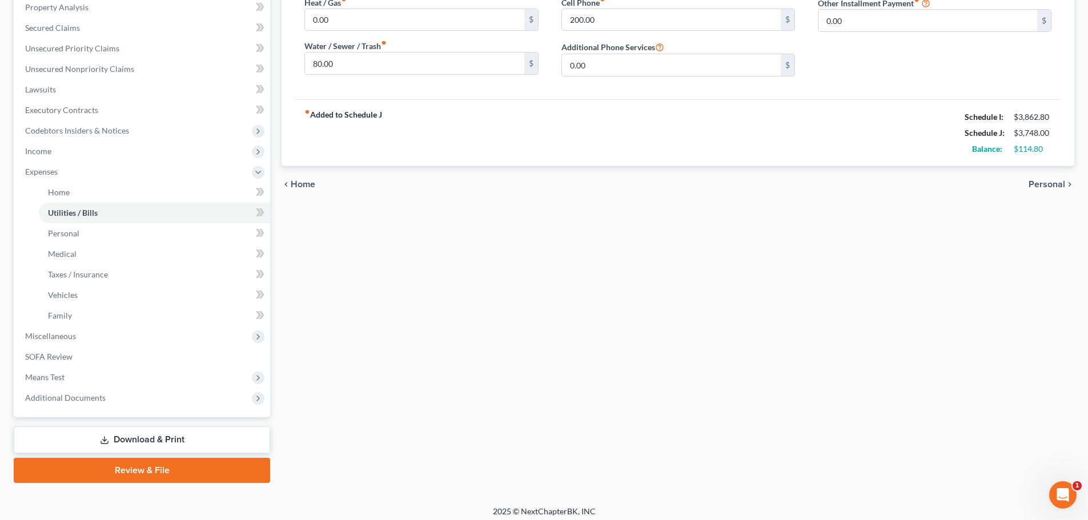
scroll to position [231, 0]
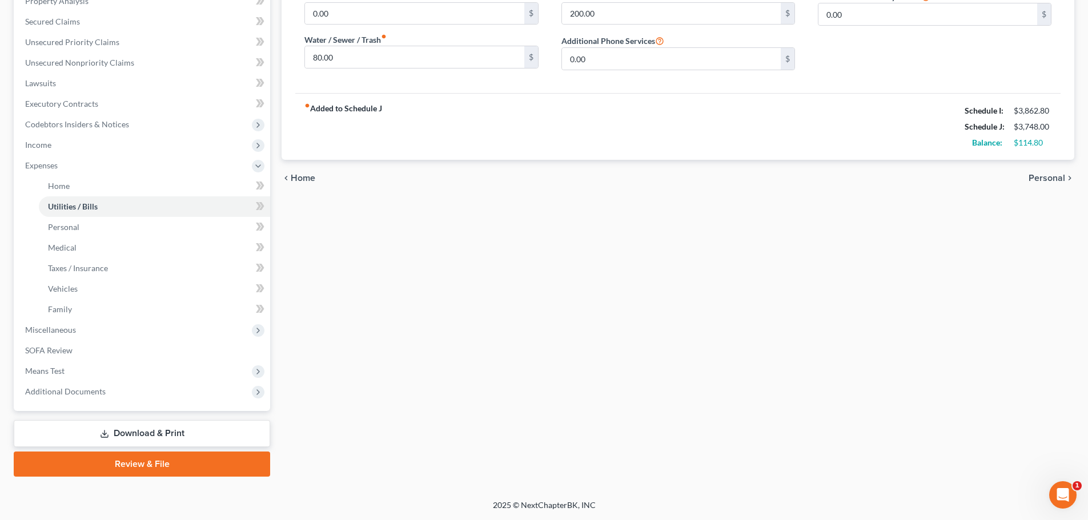
click at [154, 429] on link "Download & Print" at bounding box center [142, 433] width 256 height 27
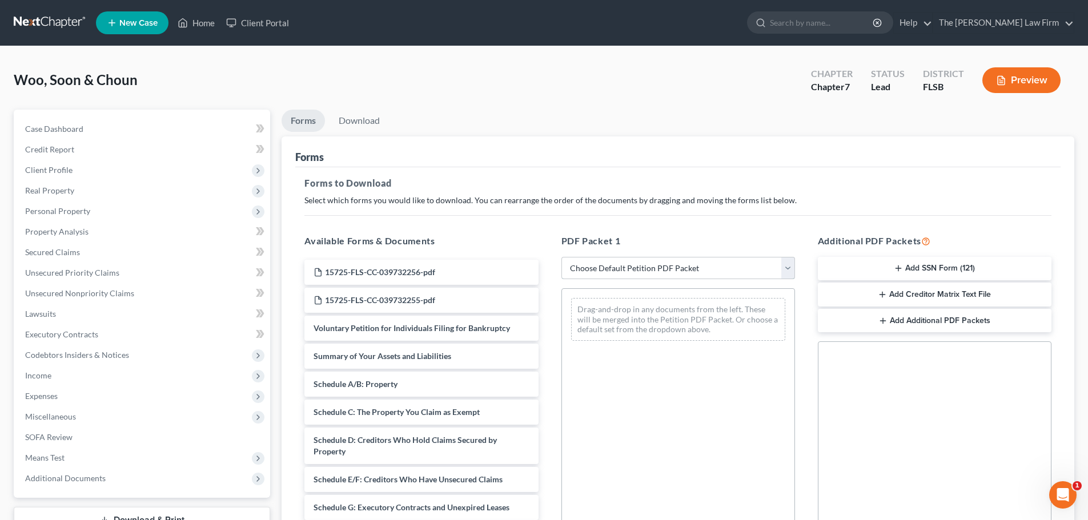
click at [788, 265] on select "Choose Default Petition PDF Packet Complete Bankruptcy Petition (all forms and …" at bounding box center [677, 268] width 233 height 23
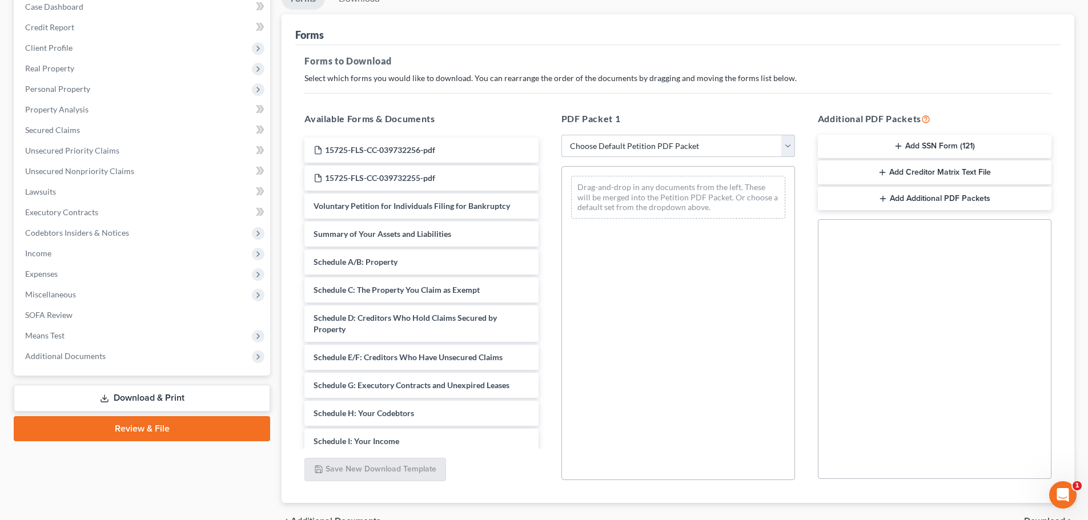
scroll to position [185, 0]
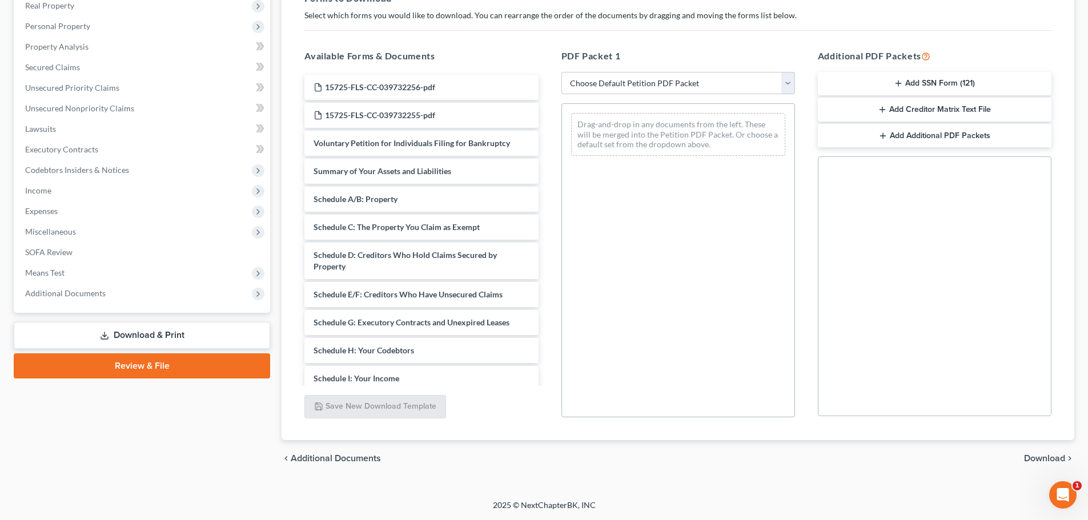
click at [159, 366] on link "Review & File" at bounding box center [142, 365] width 256 height 25
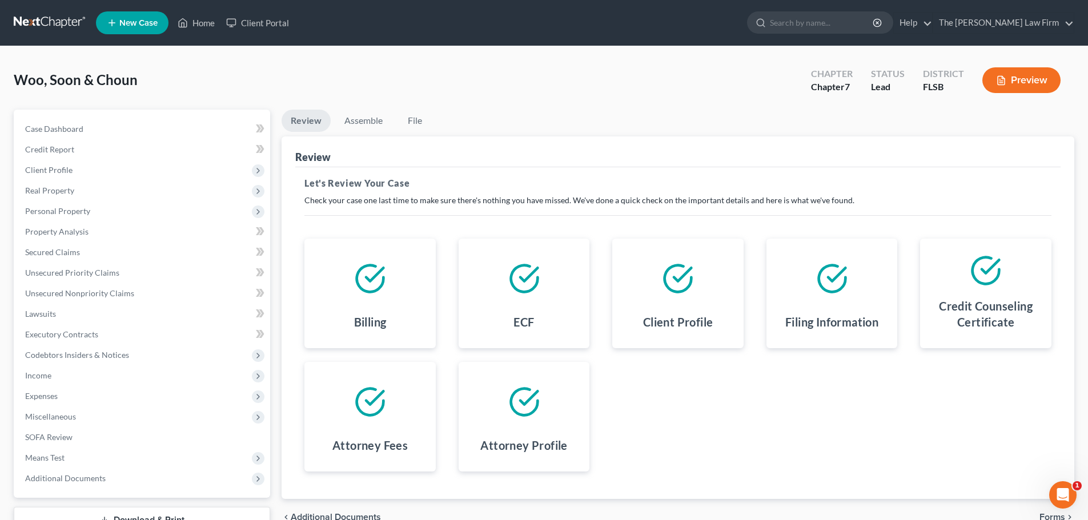
click at [366, 284] on icon at bounding box center [370, 279] width 32 height 32
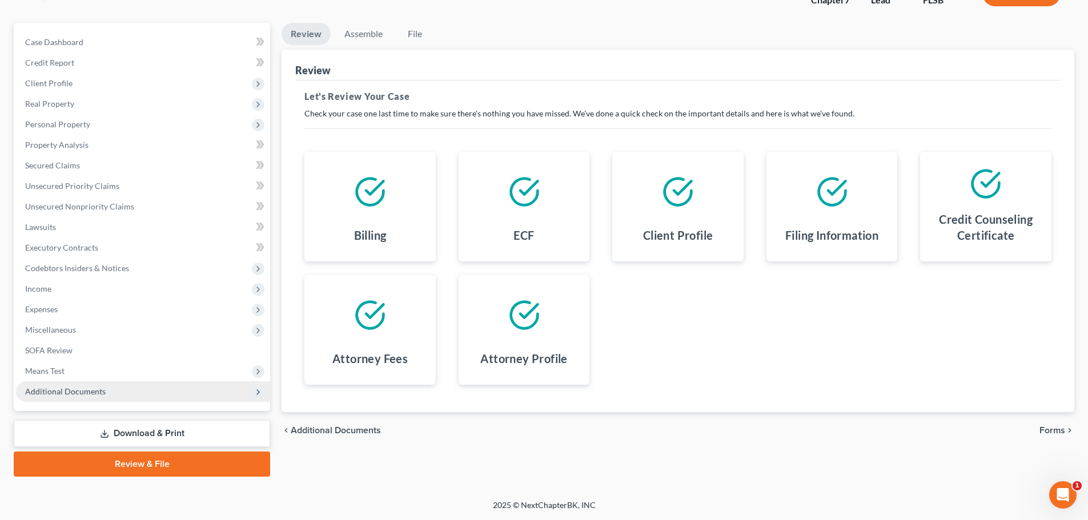
click at [127, 394] on span "Additional Documents" at bounding box center [143, 391] width 254 height 21
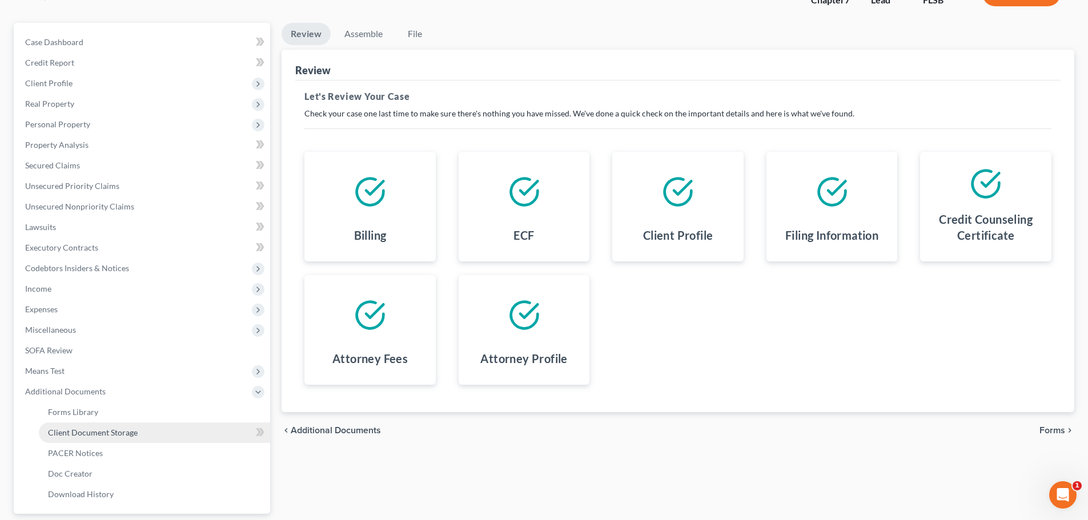
click at [152, 433] on link "Client Document Storage" at bounding box center [154, 432] width 231 height 21
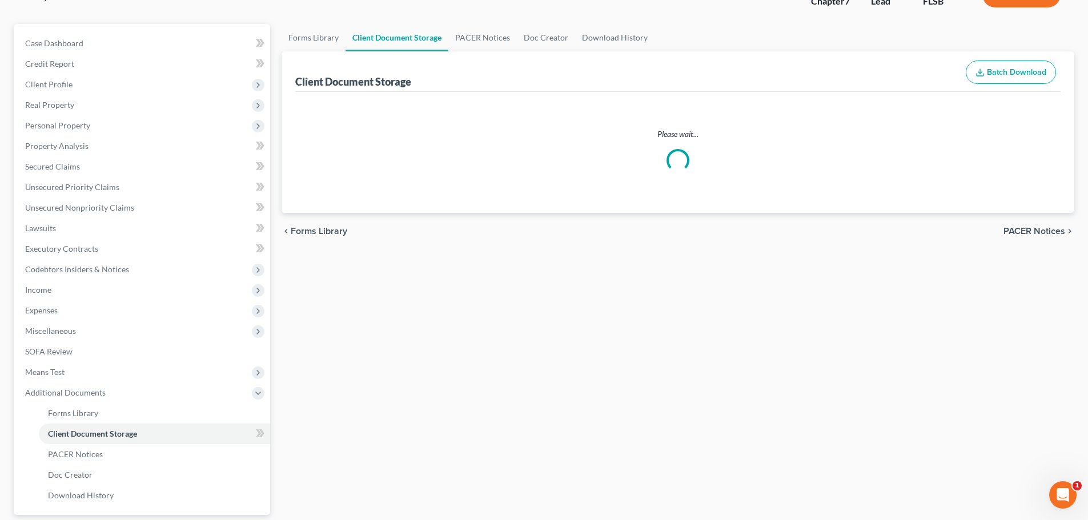
select select "9"
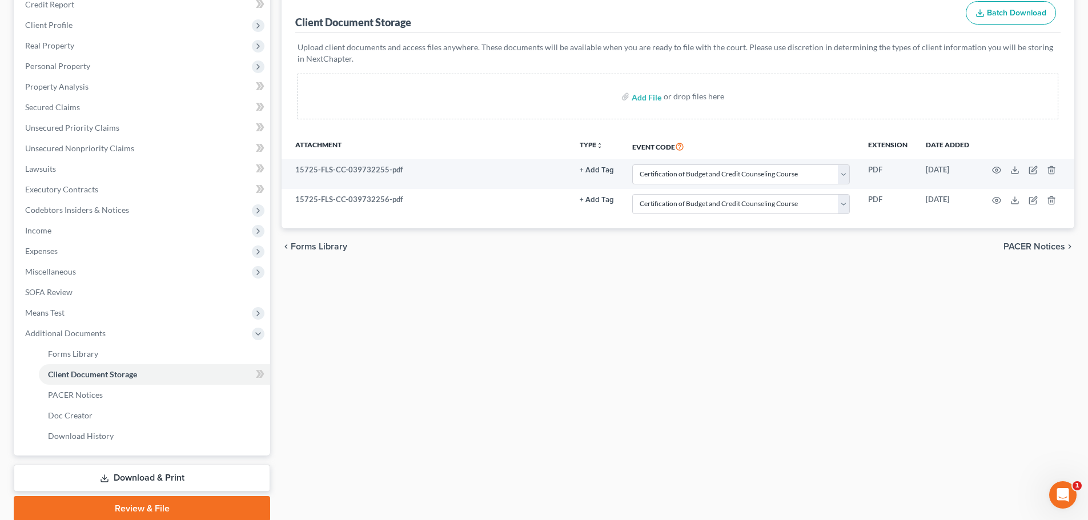
scroll to position [190, 0]
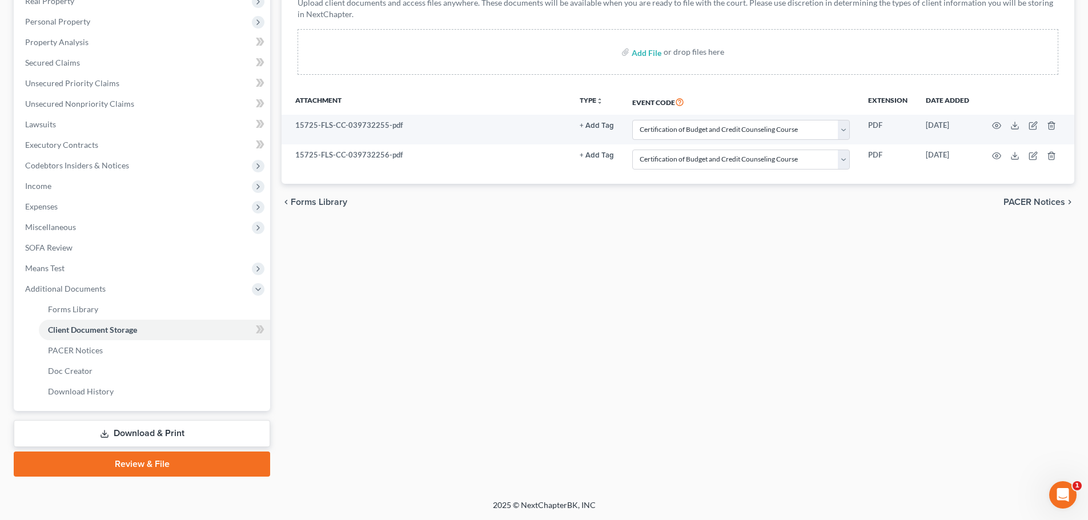
click at [175, 466] on link "Review & File" at bounding box center [142, 464] width 256 height 25
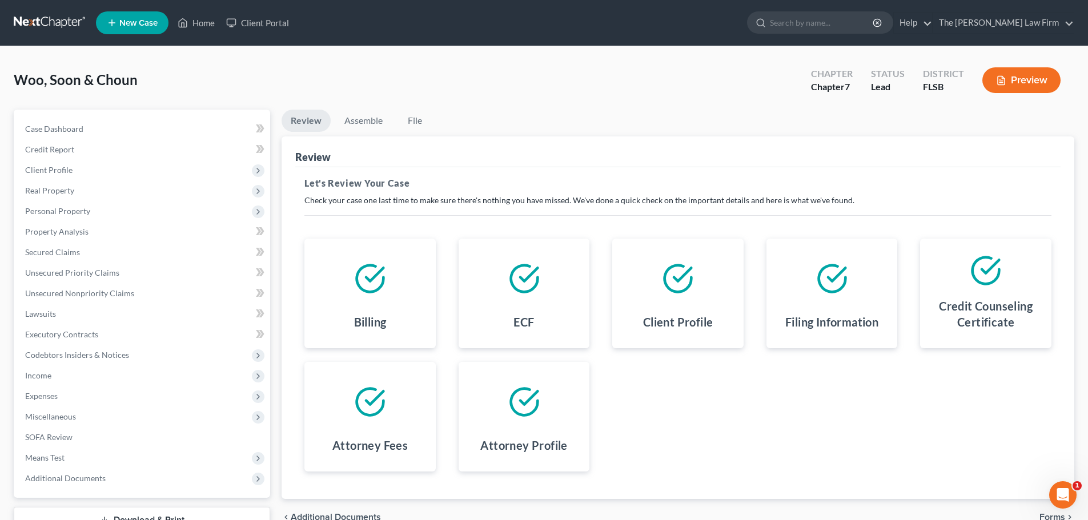
click at [378, 290] on icon at bounding box center [370, 278] width 27 height 27
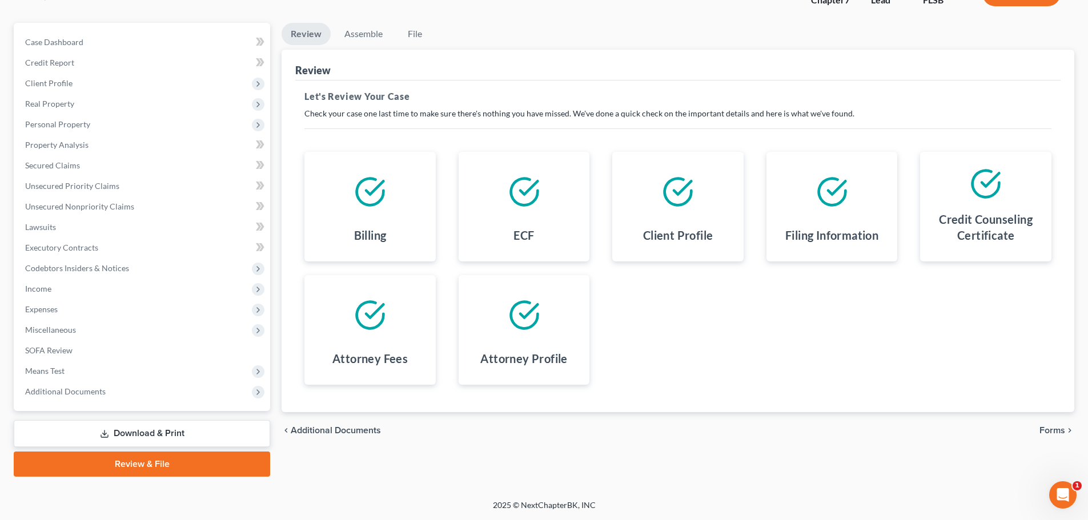
click at [1050, 432] on span "Forms" at bounding box center [1052, 430] width 26 height 9
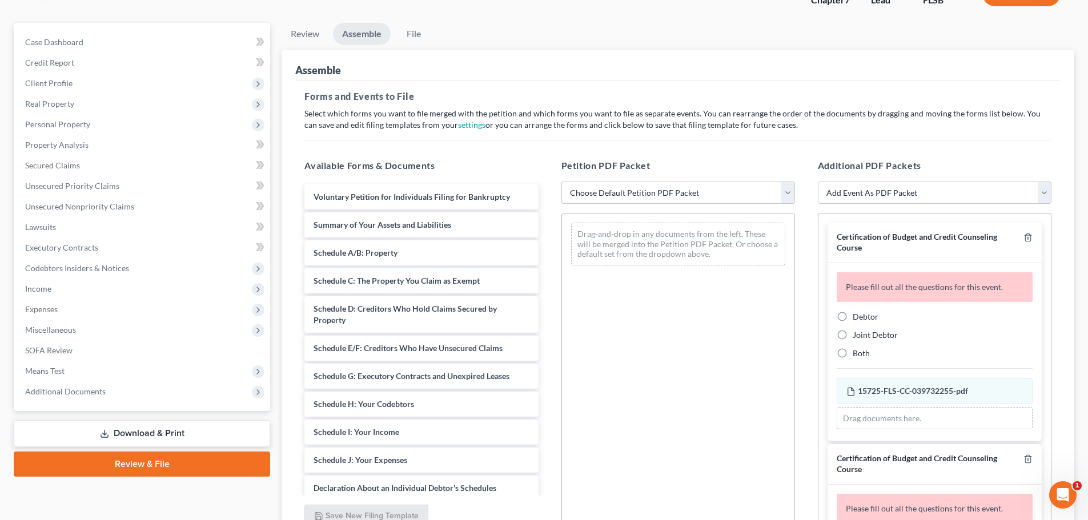
click at [786, 191] on select "Choose Default Petition PDF Packet Emergency Filing (Voluntary Petition and Cre…" at bounding box center [677, 193] width 233 height 23
select select "1"
click at [561, 182] on select "Choose Default Petition PDF Packet Emergency Filing (Voluntary Petition and Cre…" at bounding box center [677, 193] width 233 height 23
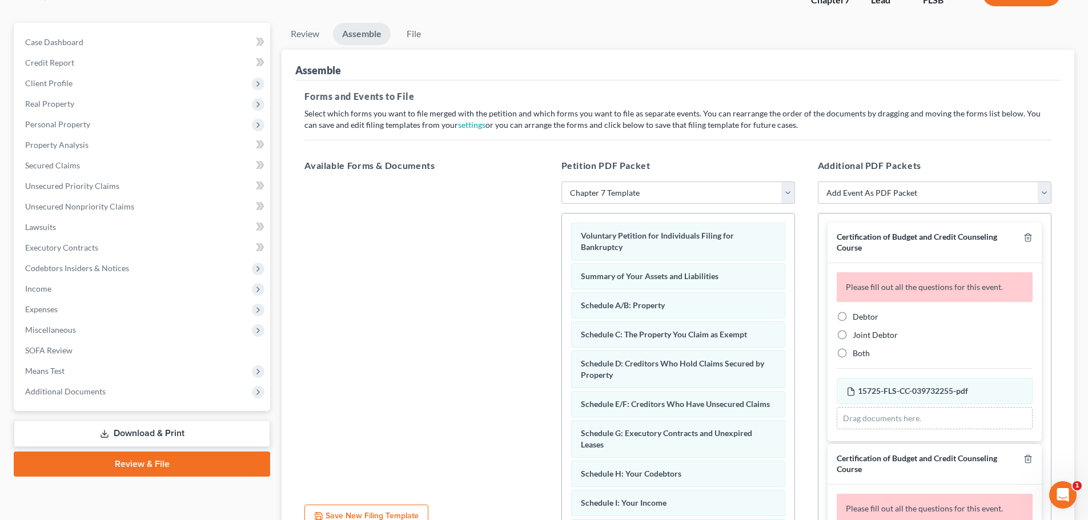
drag, startPoint x: 896, startPoint y: 390, endPoint x: 859, endPoint y: 319, distance: 80.9
click at [859, 319] on span "Debtor" at bounding box center [865, 317] width 26 height 10
click at [859, 319] on input "Debtor" at bounding box center [860, 314] width 7 height 7
radio input "true"
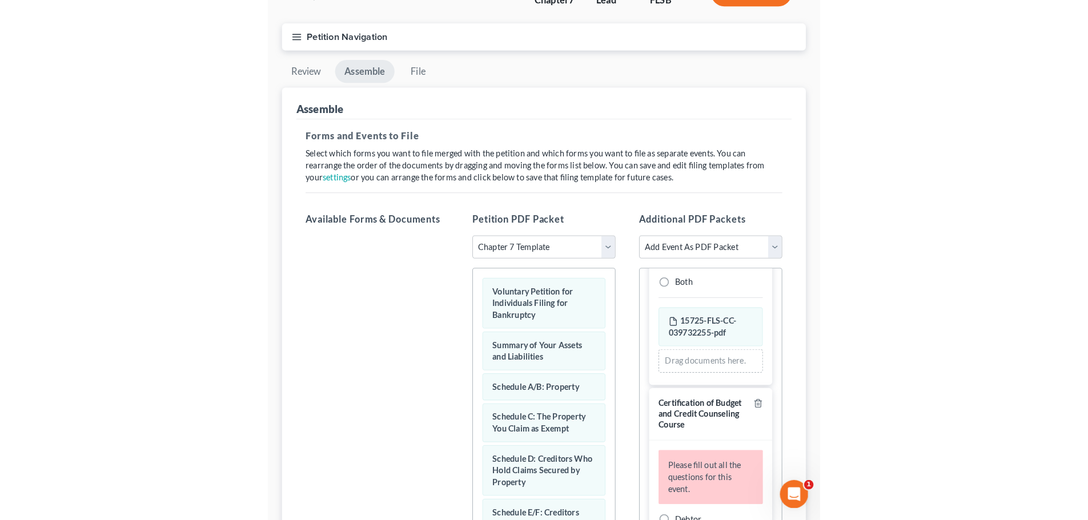
scroll to position [88, 0]
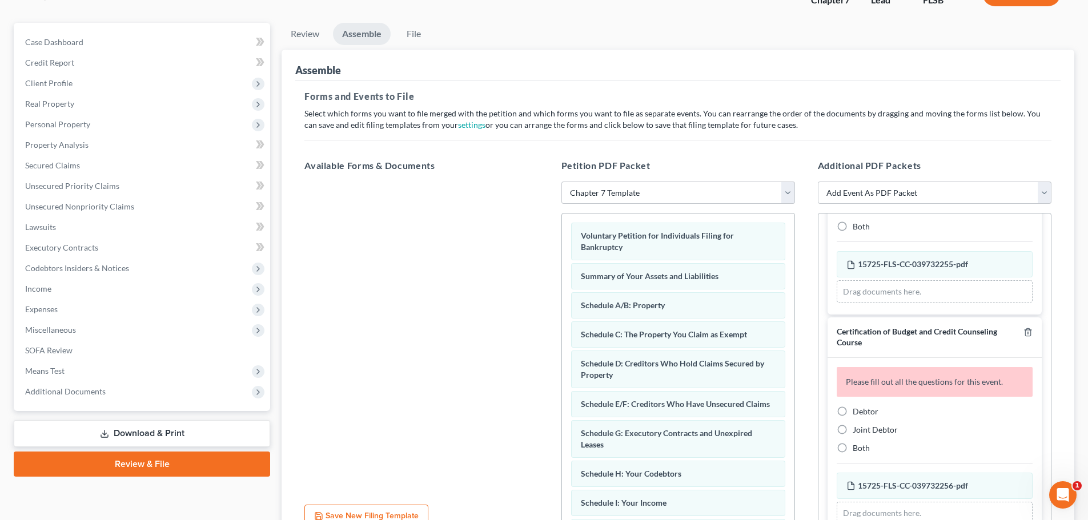
click at [852, 413] on label "Debtor" at bounding box center [865, 411] width 26 height 11
click at [857, 413] on input "Debtor" at bounding box center [860, 409] width 7 height 7
radio input "true"
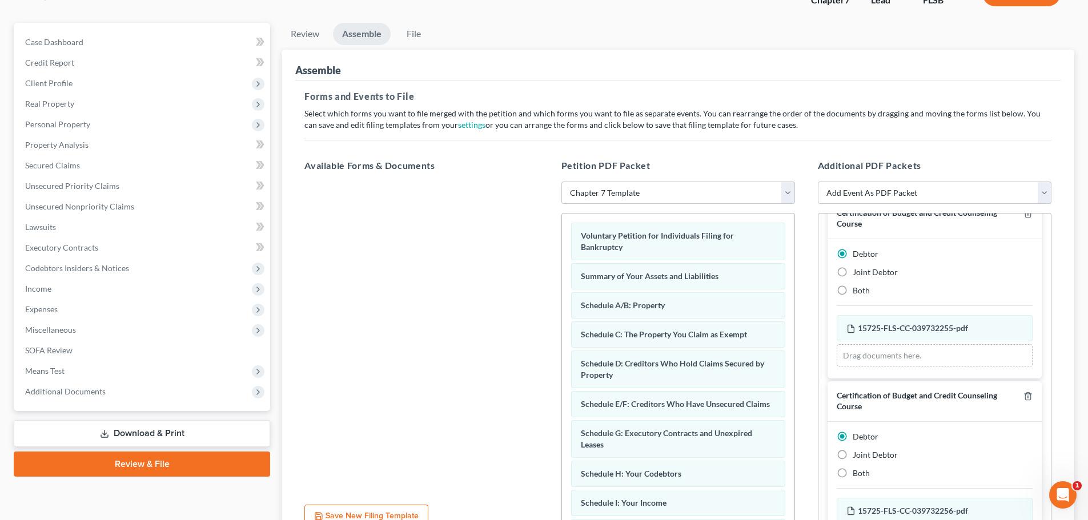
scroll to position [31, 0]
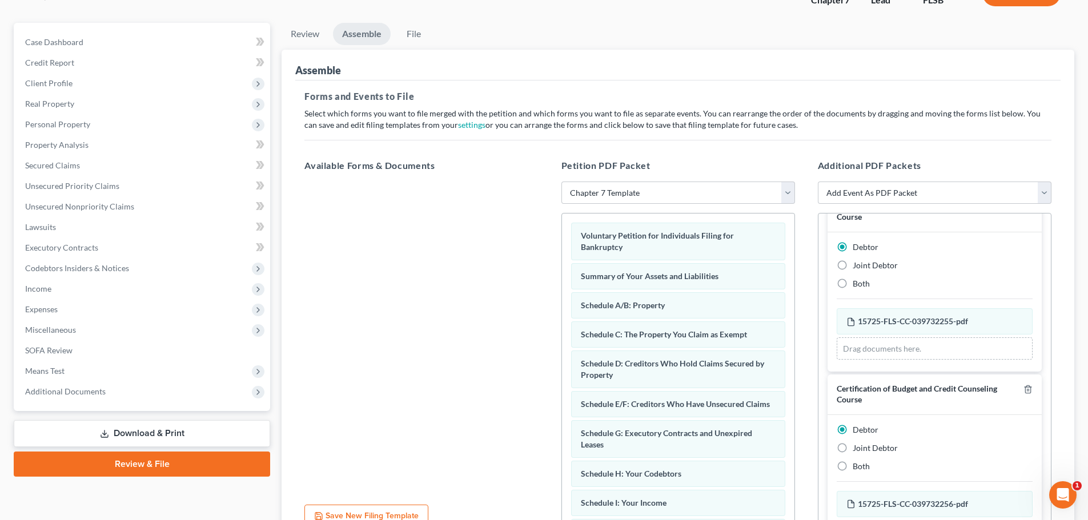
click at [858, 446] on span "Joint Debtor" at bounding box center [874, 448] width 45 height 10
click at [858, 446] on input "Joint Debtor" at bounding box center [860, 445] width 7 height 7
radio input "true"
radio input "false"
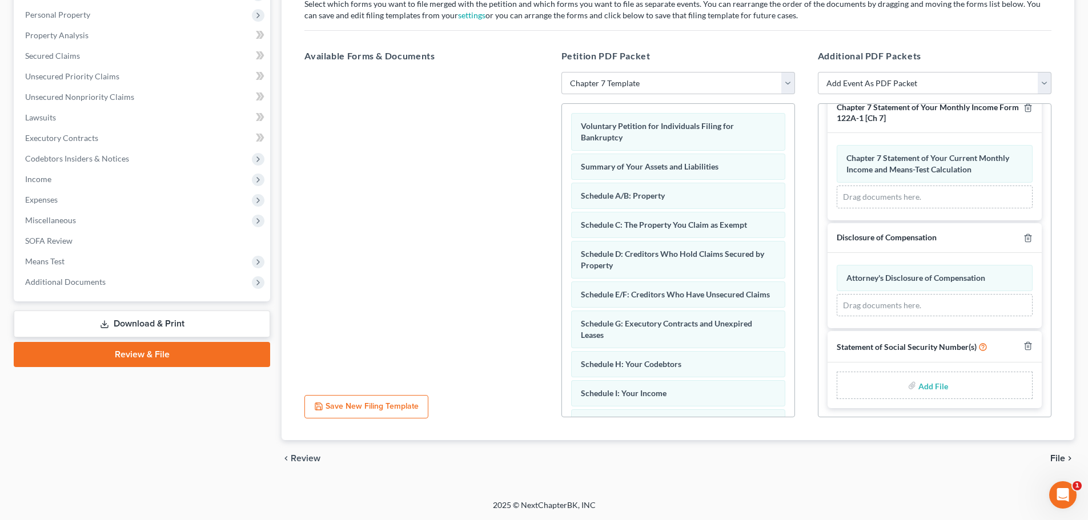
scroll to position [0, 0]
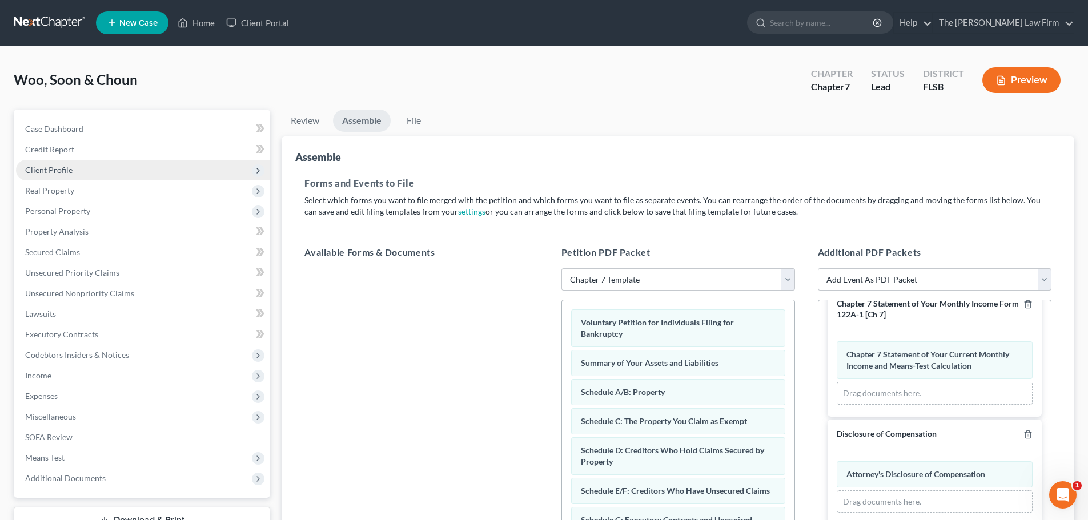
click at [59, 168] on span "Client Profile" at bounding box center [48, 170] width 47 height 10
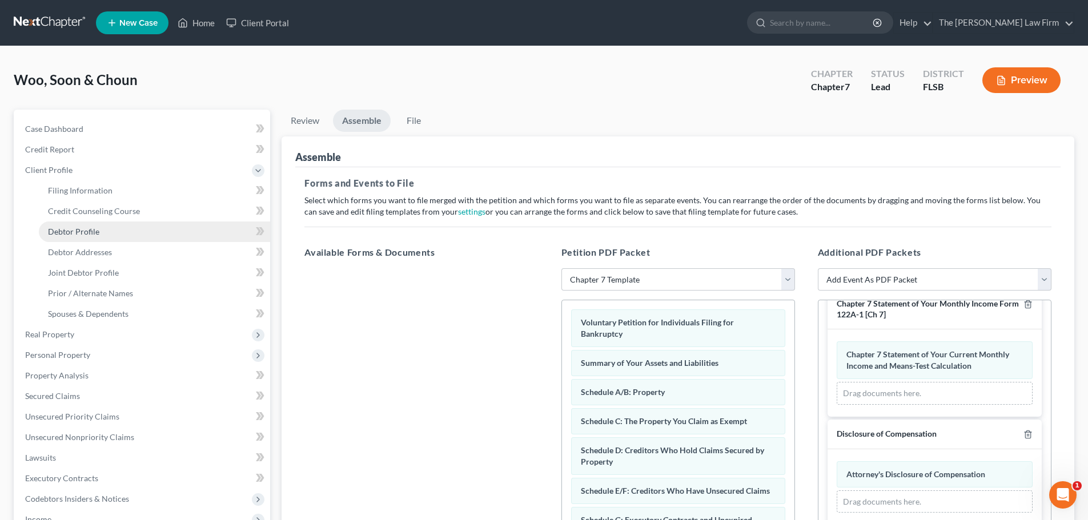
click at [82, 231] on span "Debtor Profile" at bounding box center [73, 232] width 51 height 10
select select "1"
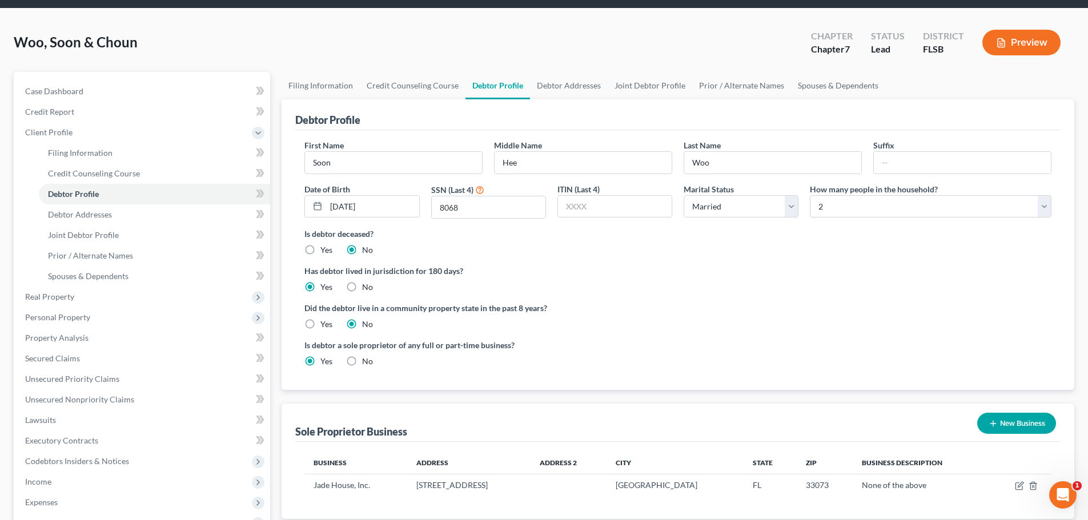
scroll to position [231, 0]
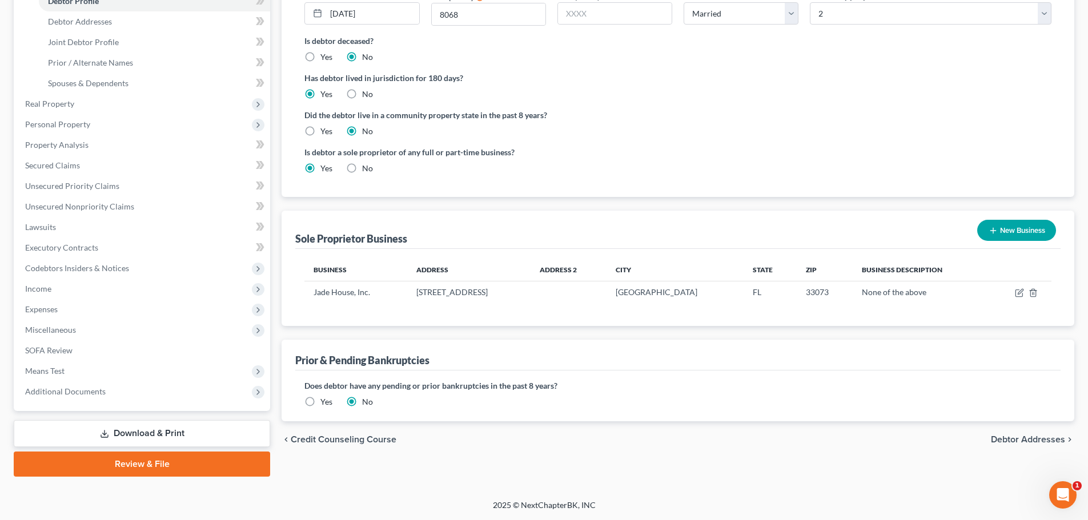
click at [179, 462] on link "Review & File" at bounding box center [142, 464] width 256 height 25
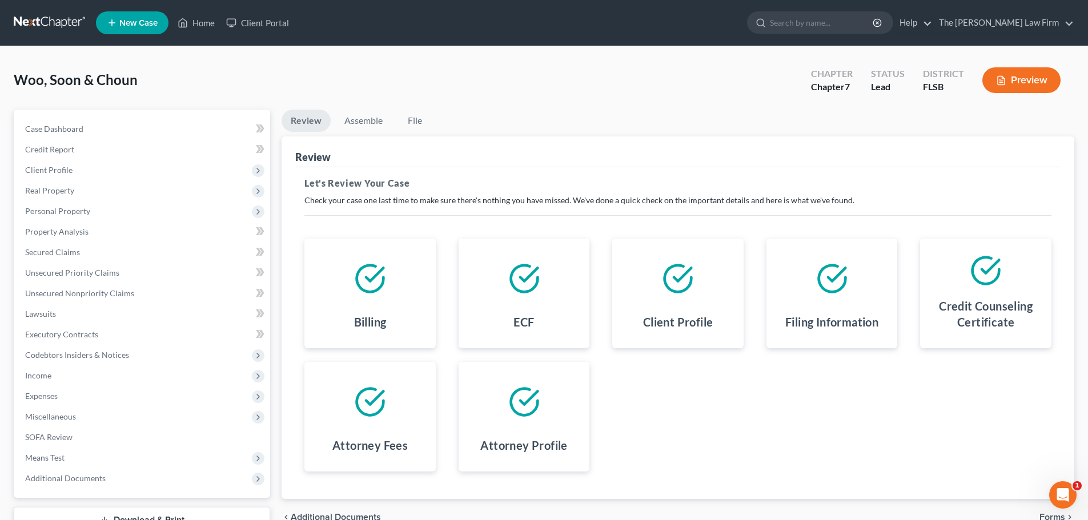
click at [366, 279] on icon at bounding box center [370, 279] width 32 height 32
click at [1048, 513] on span "Forms" at bounding box center [1052, 517] width 26 height 9
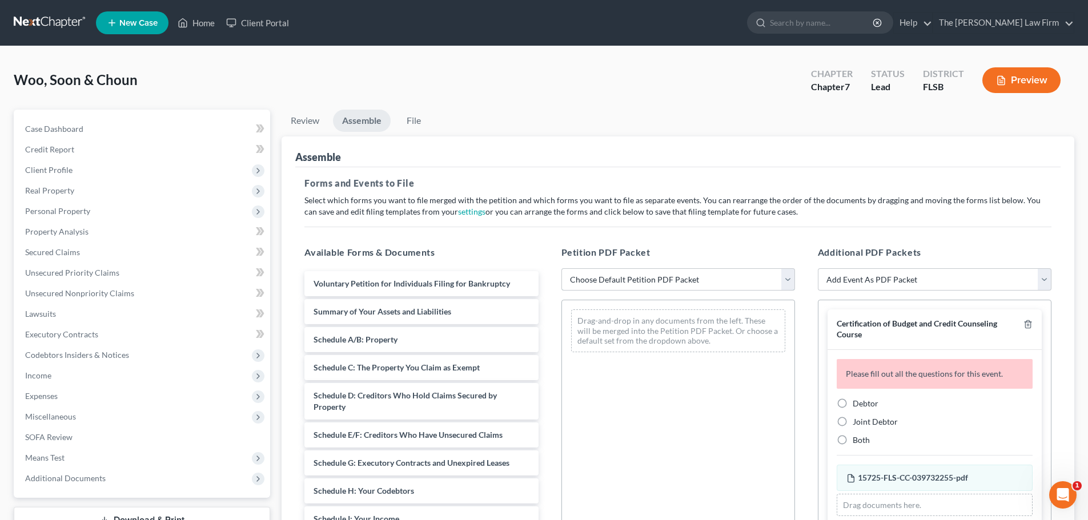
click at [785, 282] on select "Choose Default Petition PDF Packet Emergency Filing (Voluntary Petition and Cre…" at bounding box center [677, 279] width 233 height 23
select select "1"
click at [561, 268] on select "Choose Default Petition PDF Packet Emergency Filing (Voluntary Petition and Cre…" at bounding box center [677, 279] width 233 height 23
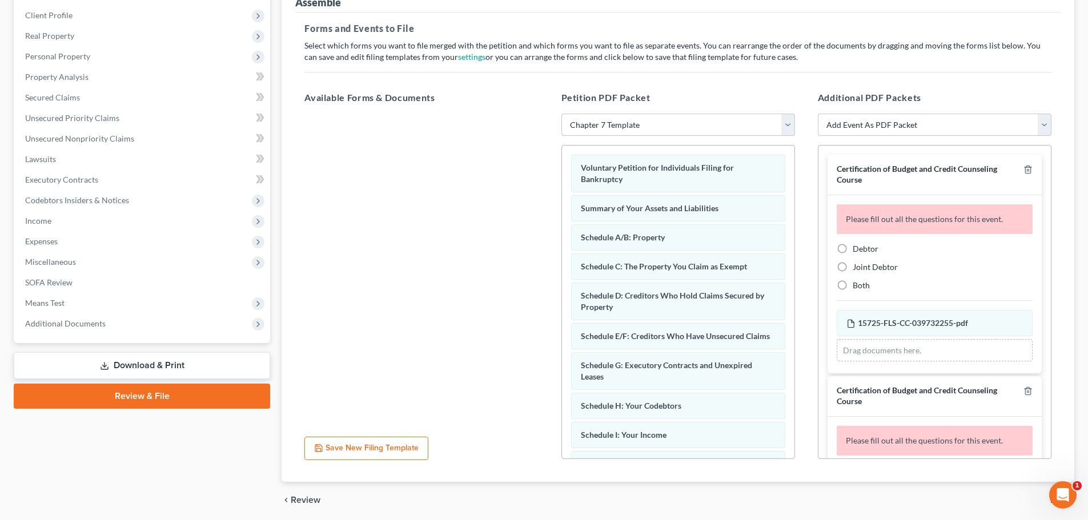
scroll to position [196, 0]
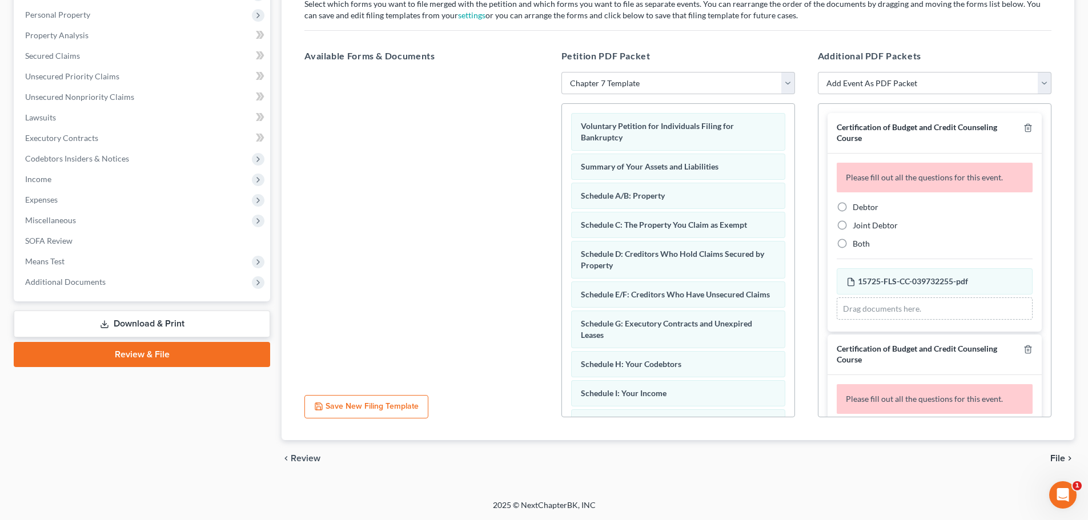
click at [855, 206] on span "Debtor" at bounding box center [865, 207] width 26 height 10
click at [857, 206] on input "Debtor" at bounding box center [860, 205] width 7 height 7
radio input "true"
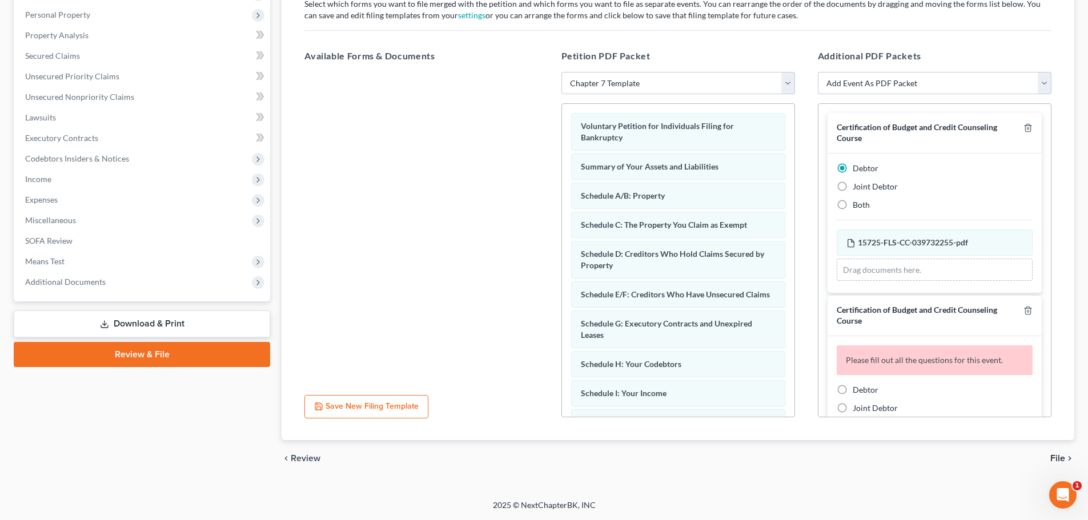
click at [884, 407] on span "Joint Debtor" at bounding box center [874, 408] width 45 height 10
click at [864, 407] on input "Joint Debtor" at bounding box center [860, 405] width 7 height 7
radio input "true"
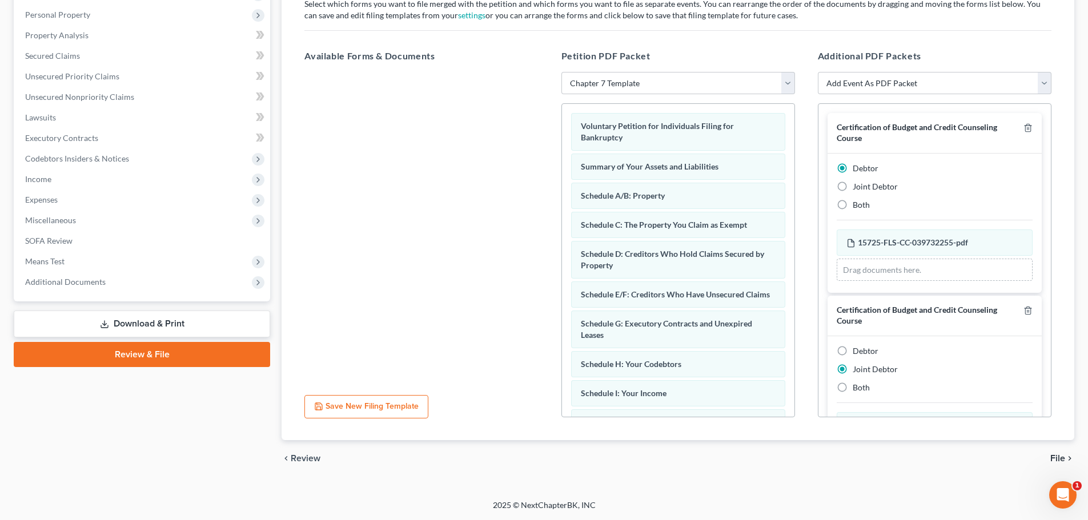
click at [1059, 454] on span "File" at bounding box center [1057, 458] width 15 height 9
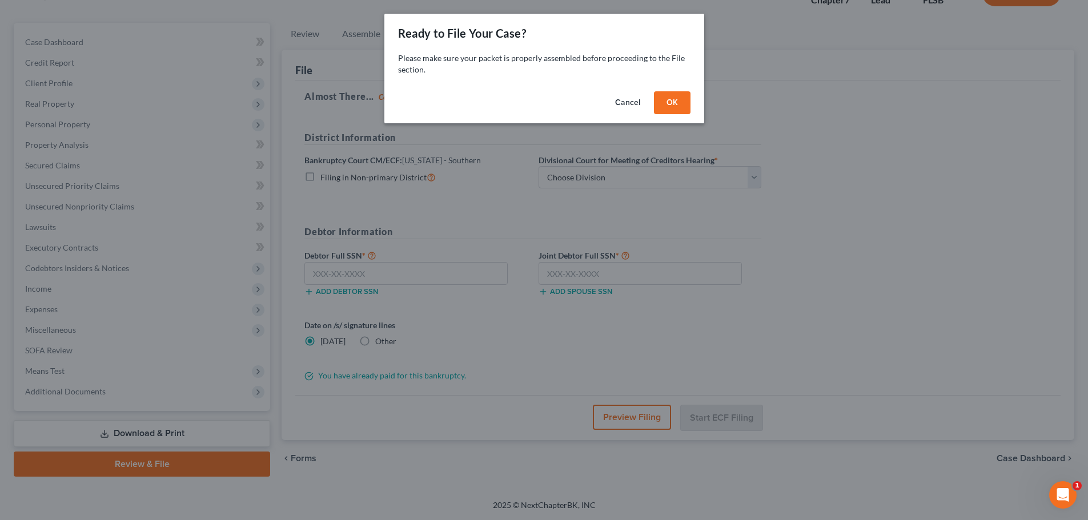
scroll to position [87, 0]
click at [674, 98] on button "OK" at bounding box center [676, 102] width 37 height 23
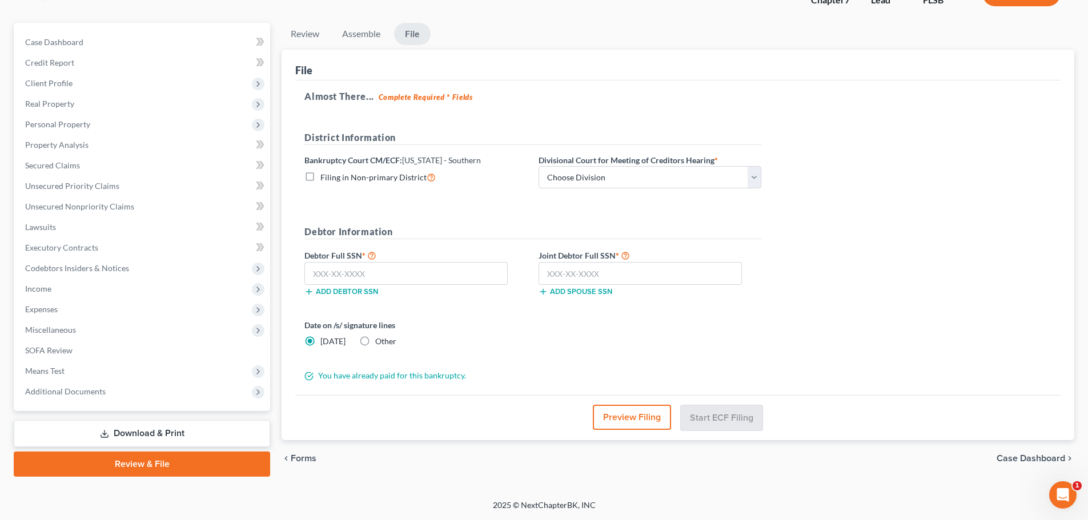
click at [305, 457] on span "Forms" at bounding box center [304, 458] width 26 height 9
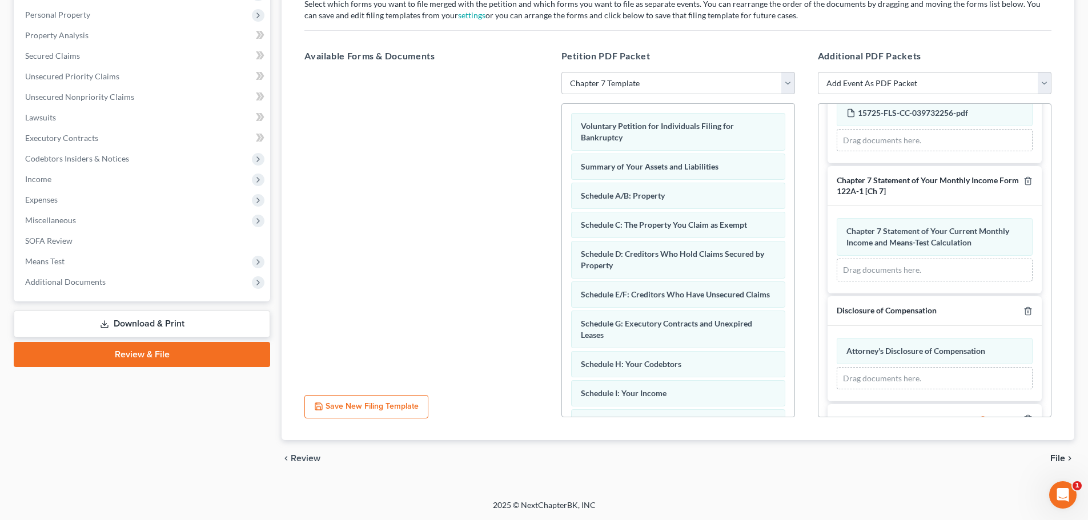
scroll to position [385, 0]
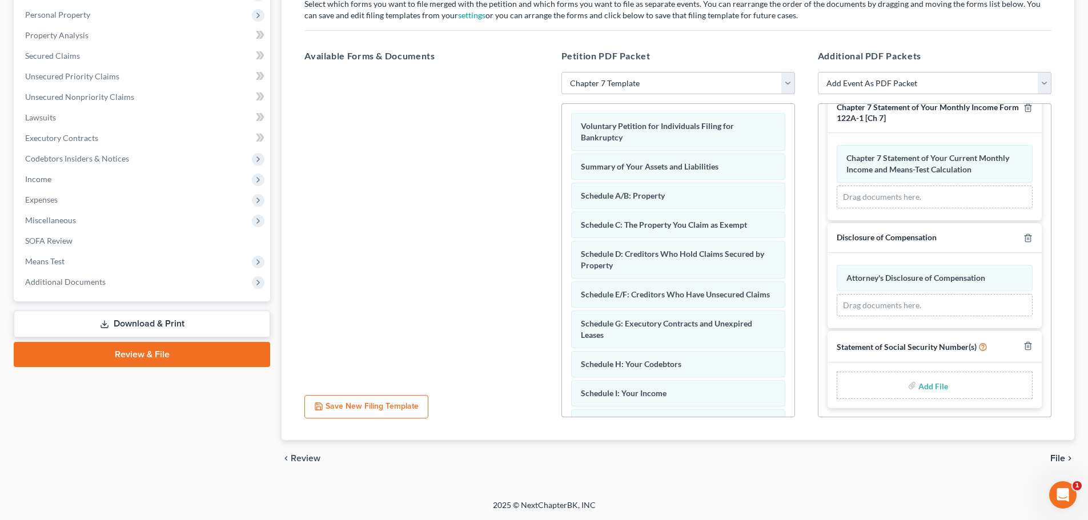
click at [943, 385] on label "Add File" at bounding box center [934, 387] width 32 height 21
click at [918, 388] on input "file" at bounding box center [931, 385] width 27 height 21
type input "C:\fakepath\ssn.pdf"
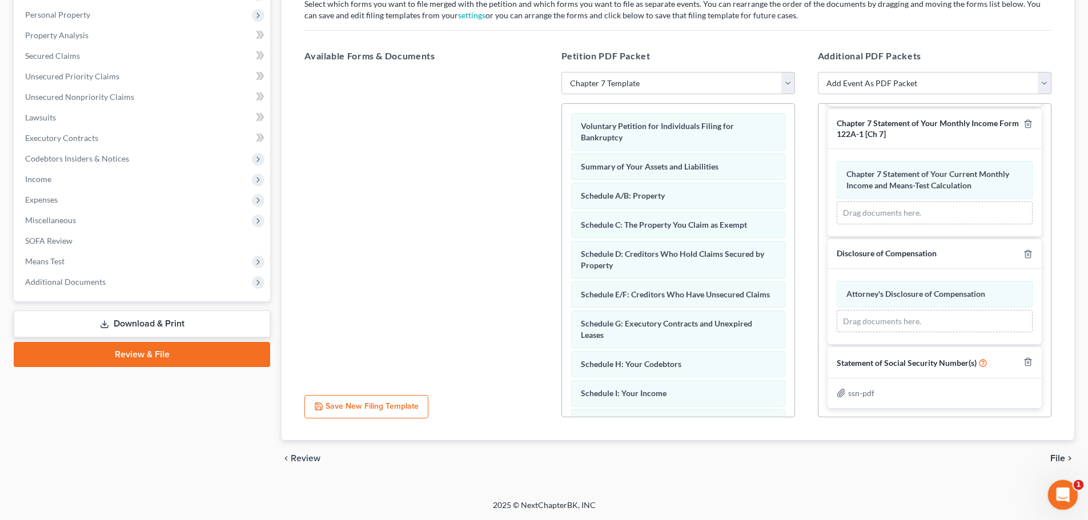
scroll to position [369, 0]
click at [1058, 460] on span "File" at bounding box center [1057, 458] width 15 height 9
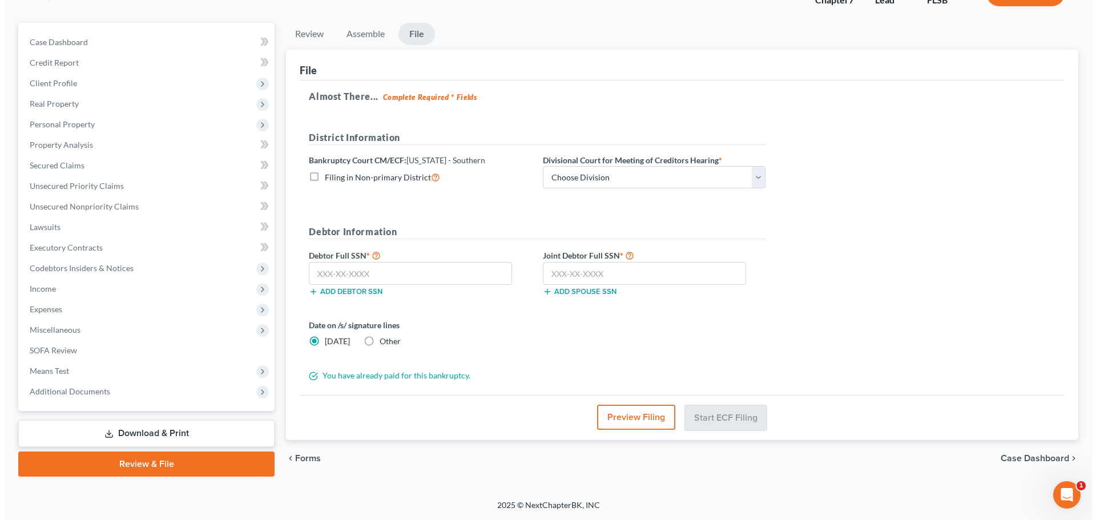
scroll to position [87, 0]
click at [754, 178] on select "Choose Division [GEOGRAPHIC_DATA] [GEOGRAPHIC_DATA] [GEOGRAPHIC_DATA]" at bounding box center [649, 177] width 223 height 23
select select "0"
click at [538, 166] on select "Choose Division [GEOGRAPHIC_DATA] [GEOGRAPHIC_DATA] [GEOGRAPHIC_DATA]" at bounding box center [649, 177] width 223 height 23
click at [321, 272] on input "text" at bounding box center [405, 273] width 203 height 23
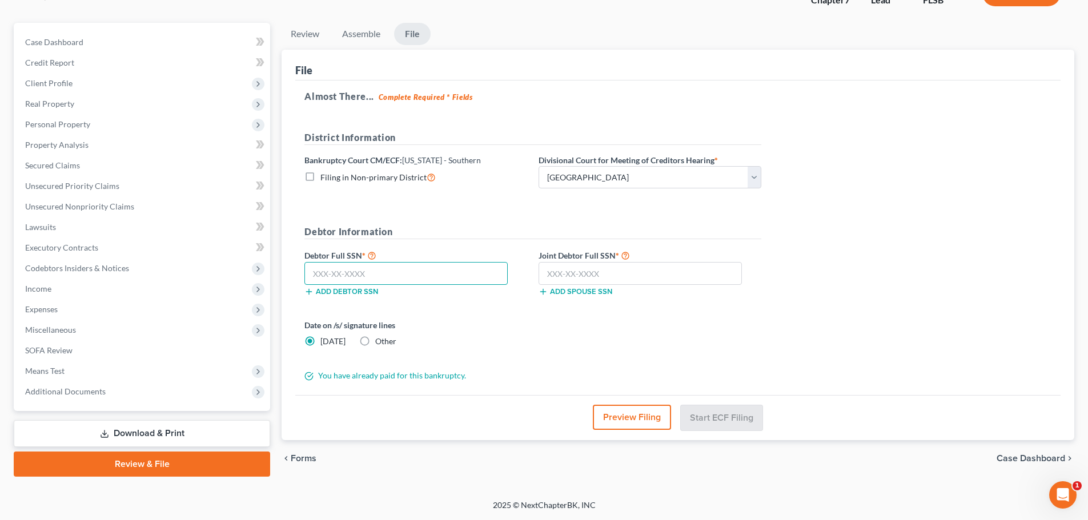
click at [317, 272] on input "text" at bounding box center [405, 273] width 203 height 23
type input "624-15-8068"
click at [548, 275] on input "text" at bounding box center [639, 273] width 203 height 23
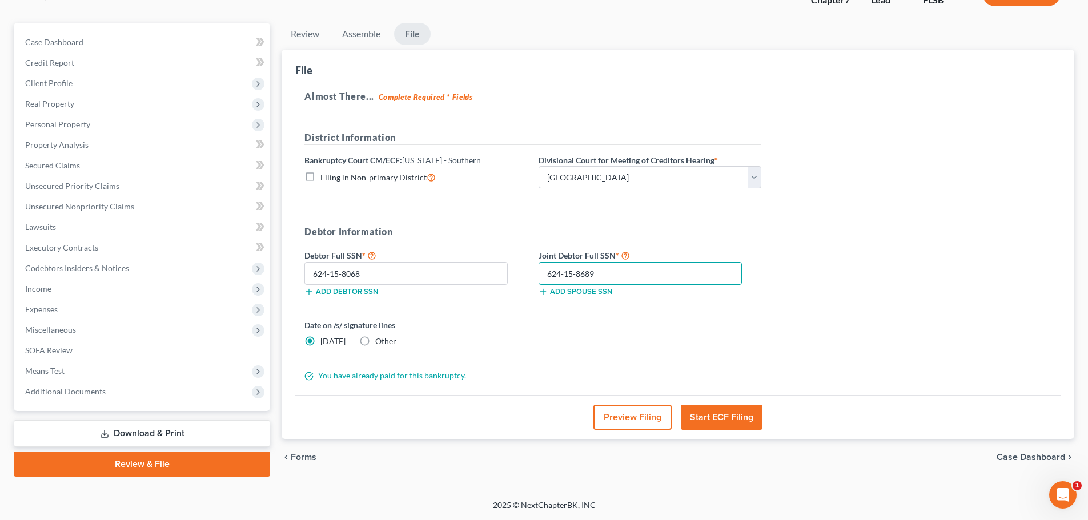
type input "624-15-8689"
click at [718, 417] on button "Start ECF Filing" at bounding box center [721, 417] width 82 height 25
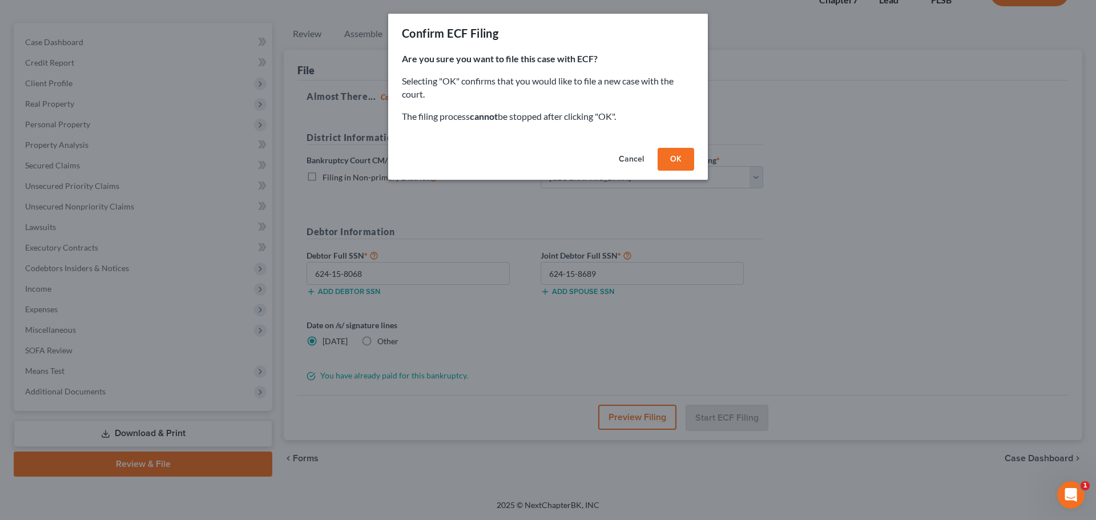
click at [688, 160] on button "OK" at bounding box center [676, 159] width 37 height 23
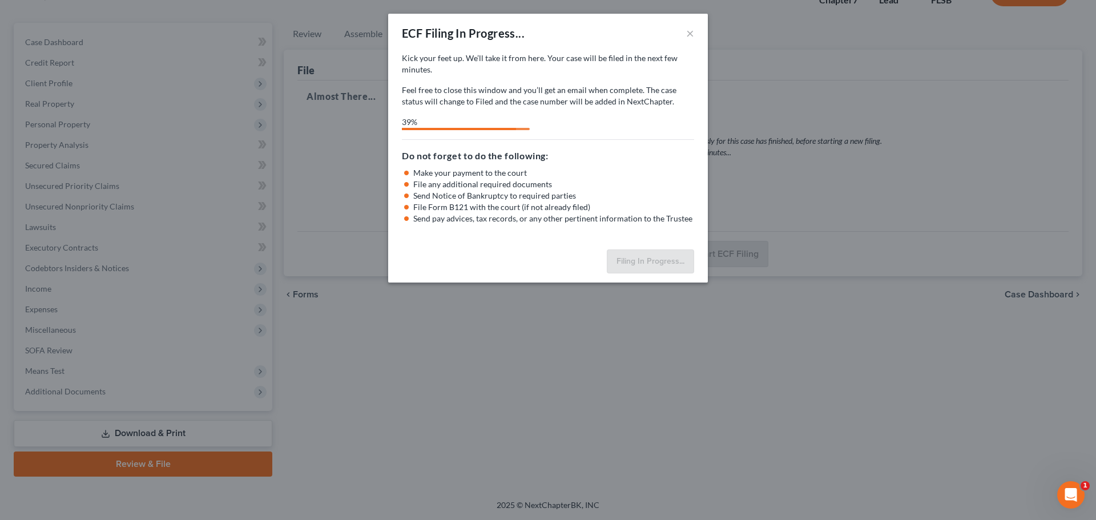
select select "0"
